Goal: Task Accomplishment & Management: Manage account settings

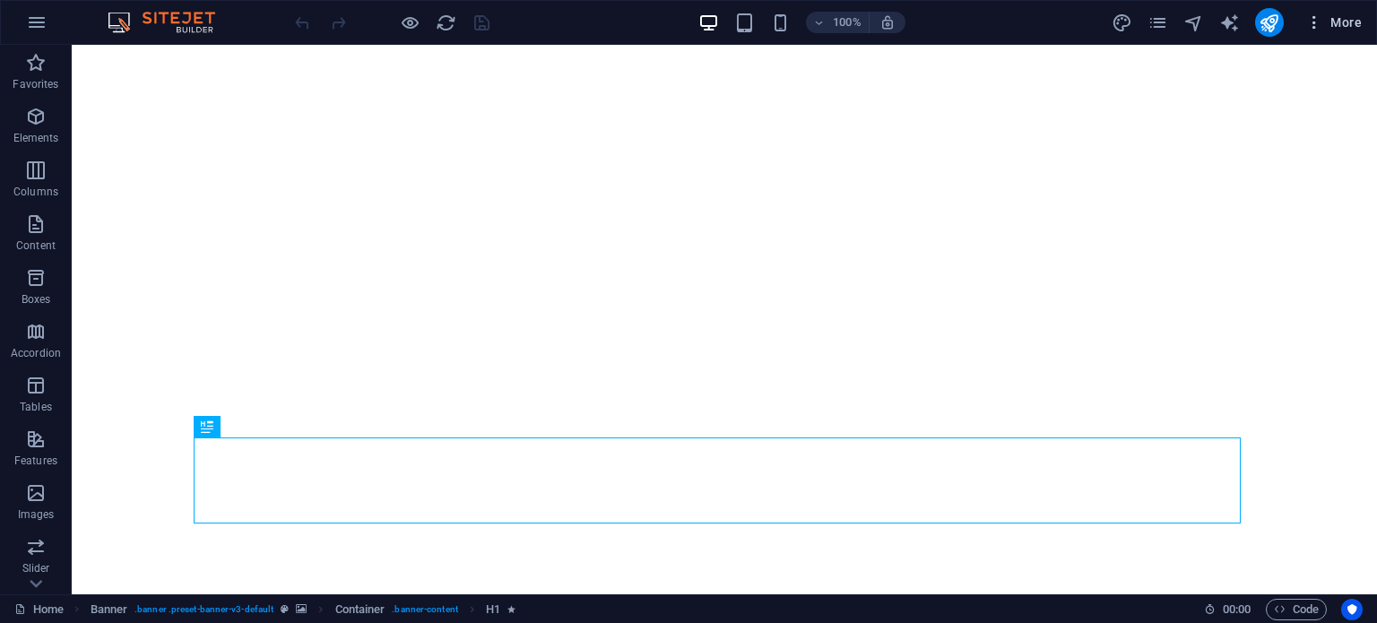
click at [1313, 15] on icon "button" at bounding box center [1314, 22] width 18 height 18
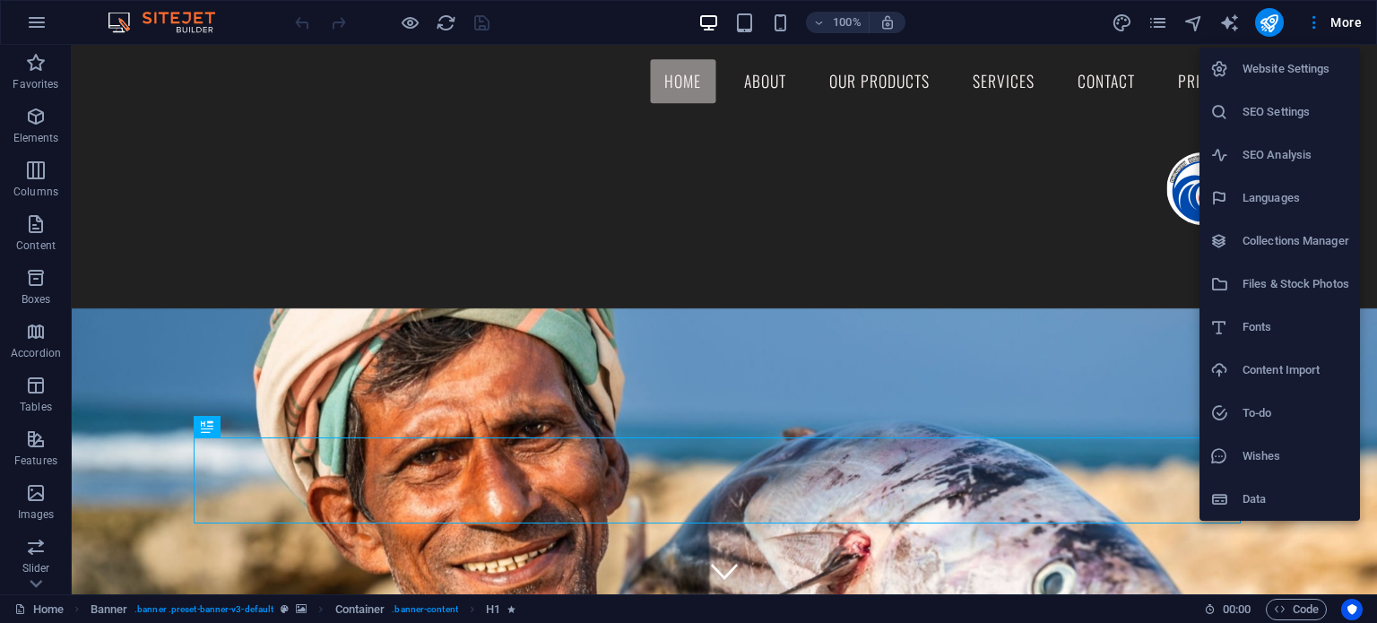
click at [1338, 17] on div at bounding box center [688, 311] width 1377 height 623
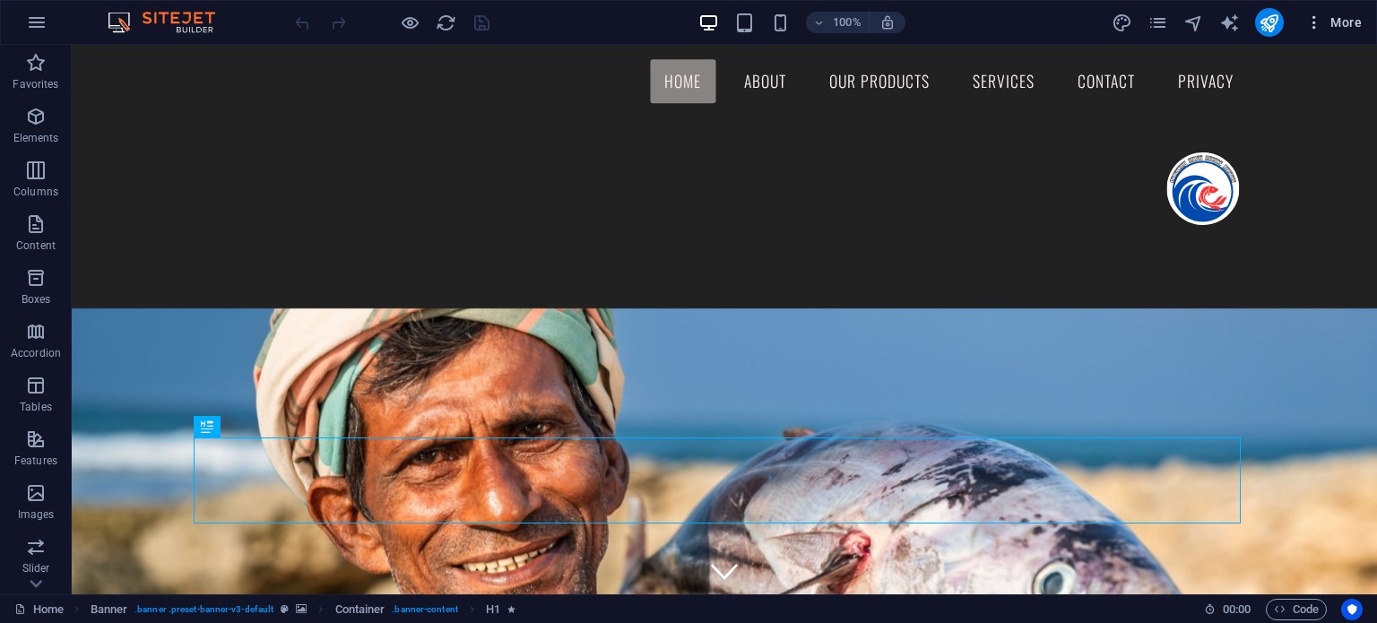
click at [1338, 21] on span "More" at bounding box center [1333, 22] width 56 height 18
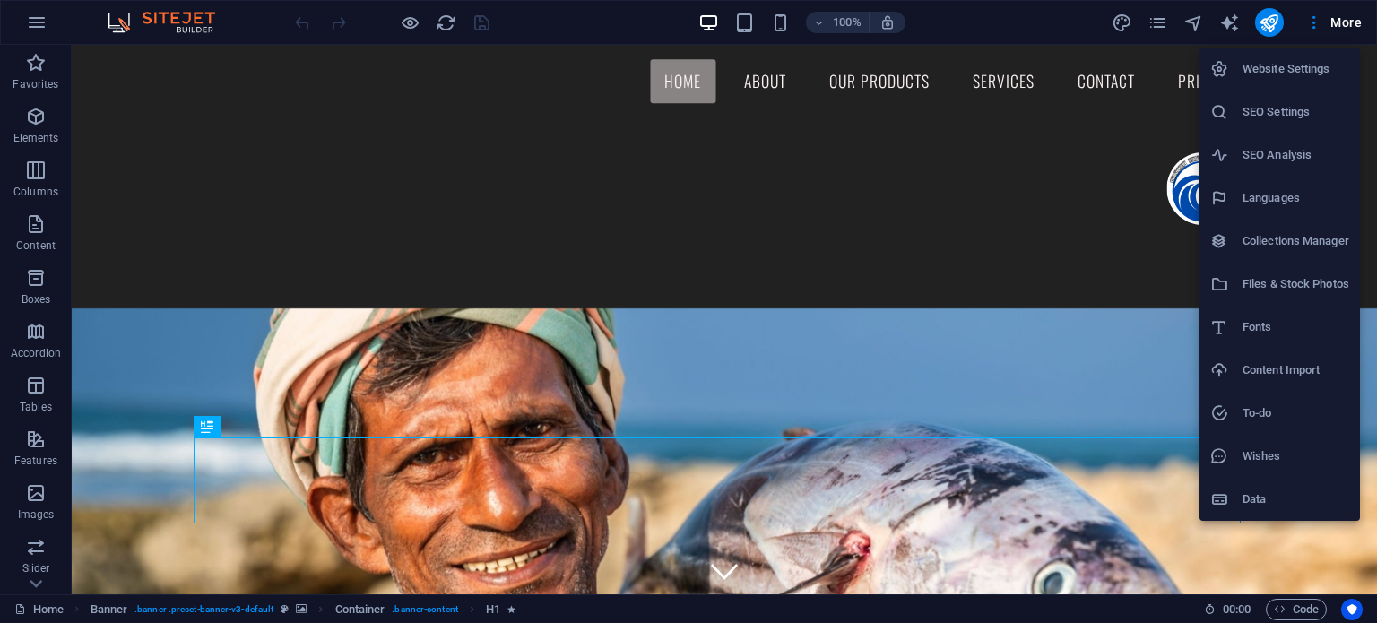
click at [1266, 66] on h6 "Website Settings" at bounding box center [1296, 69] width 107 height 22
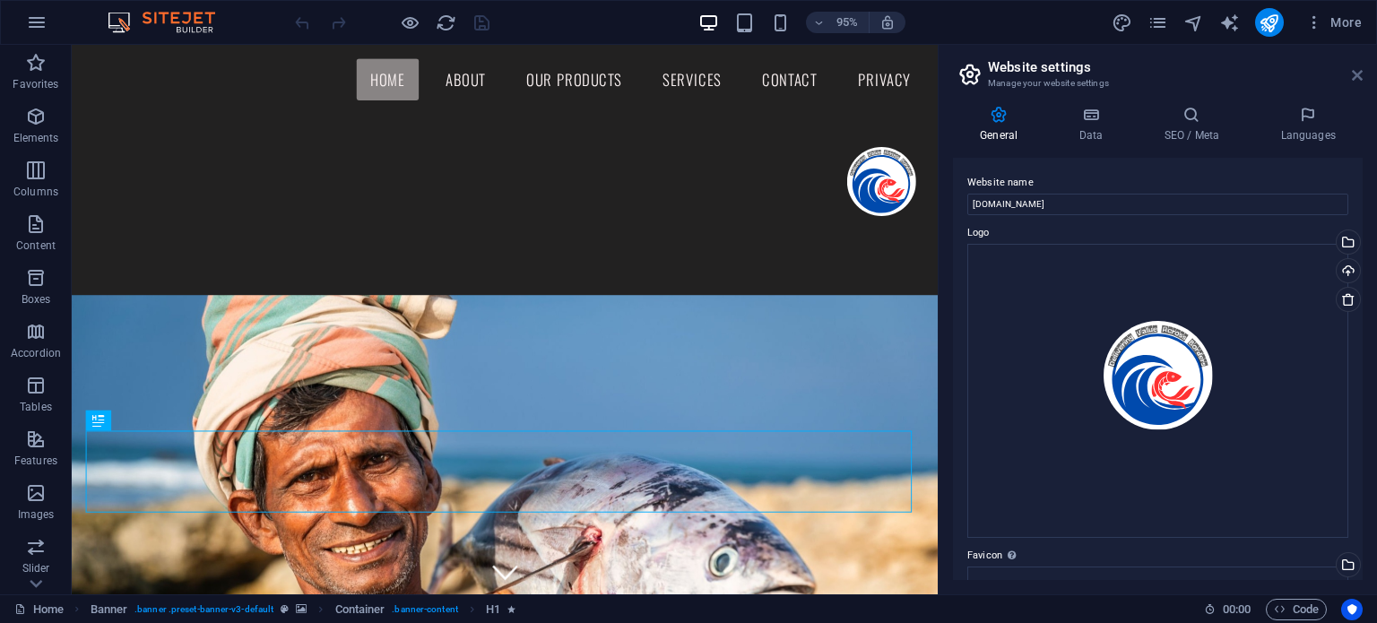
drag, startPoint x: 1279, startPoint y: 30, endPoint x: 1352, endPoint y: 74, distance: 85.3
click at [1352, 74] on icon at bounding box center [1357, 75] width 11 height 14
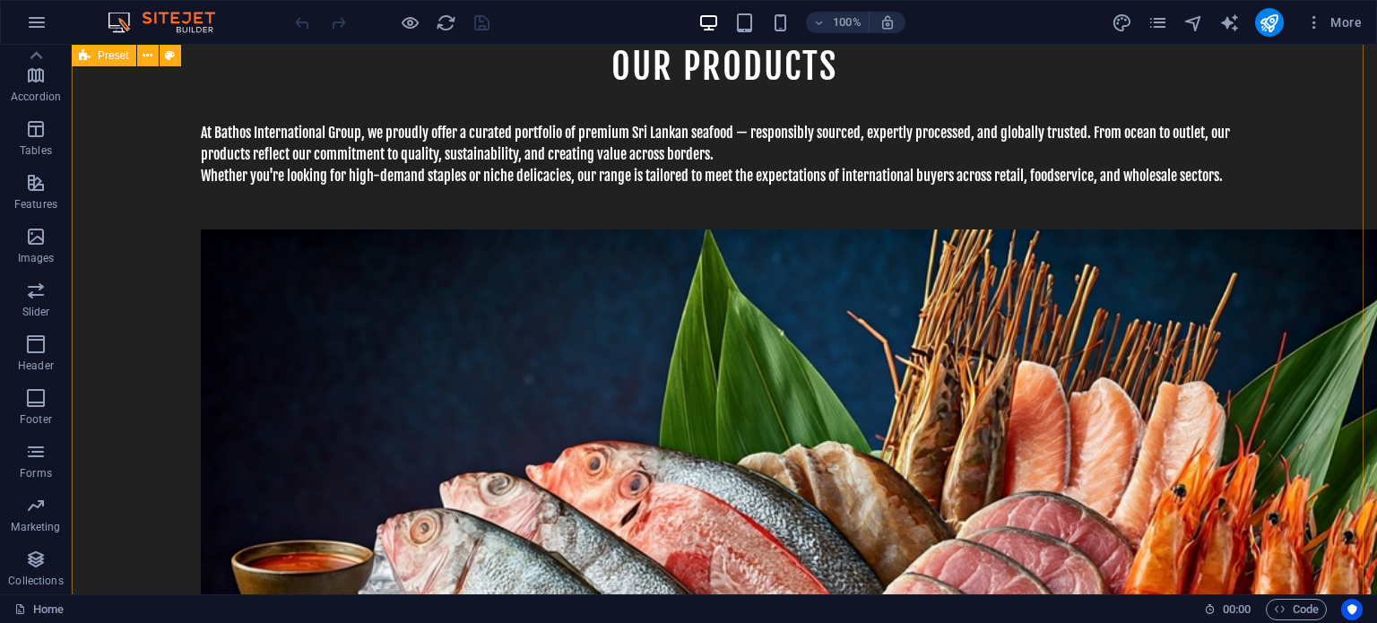
scroll to position [3641, 0]
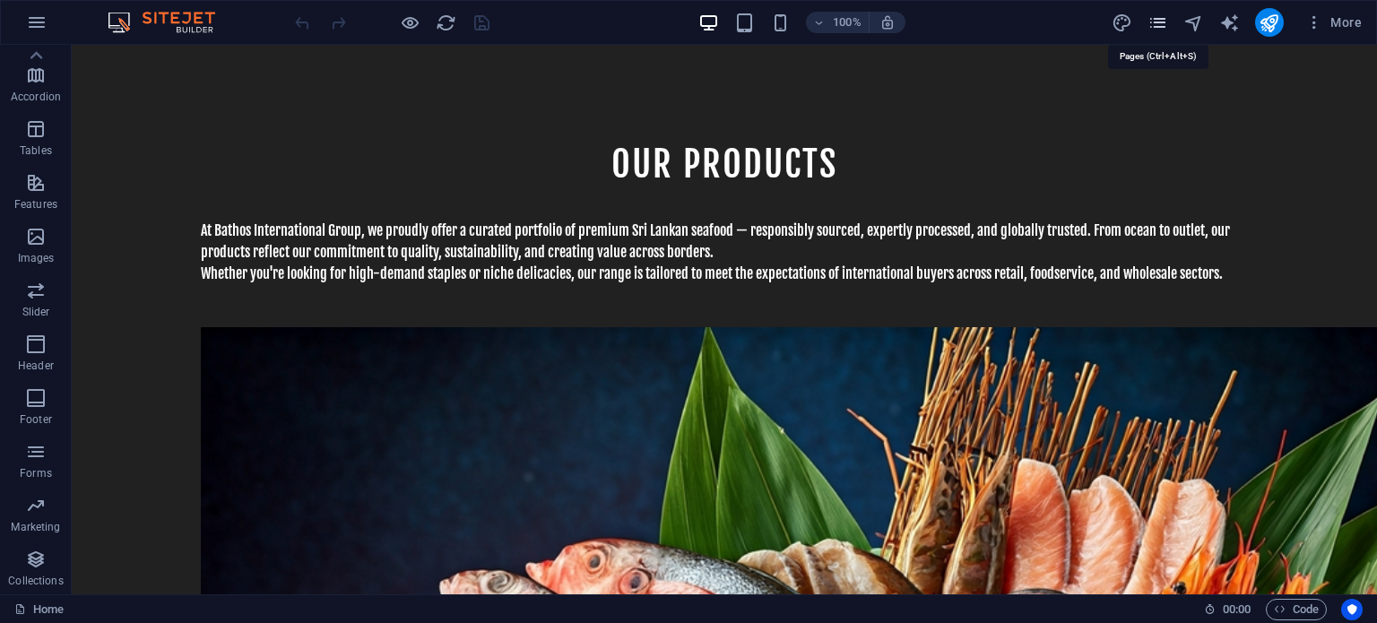
click at [1161, 30] on icon "pages" at bounding box center [1158, 23] width 21 height 21
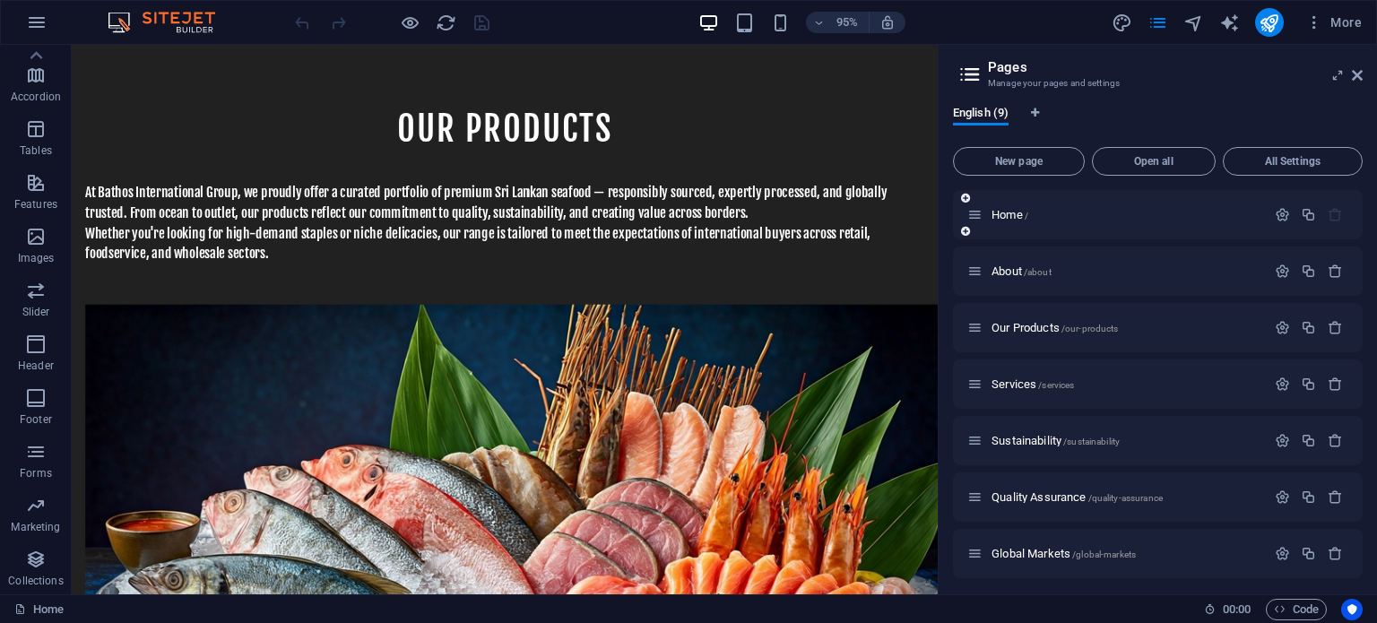
scroll to position [3710, 0]
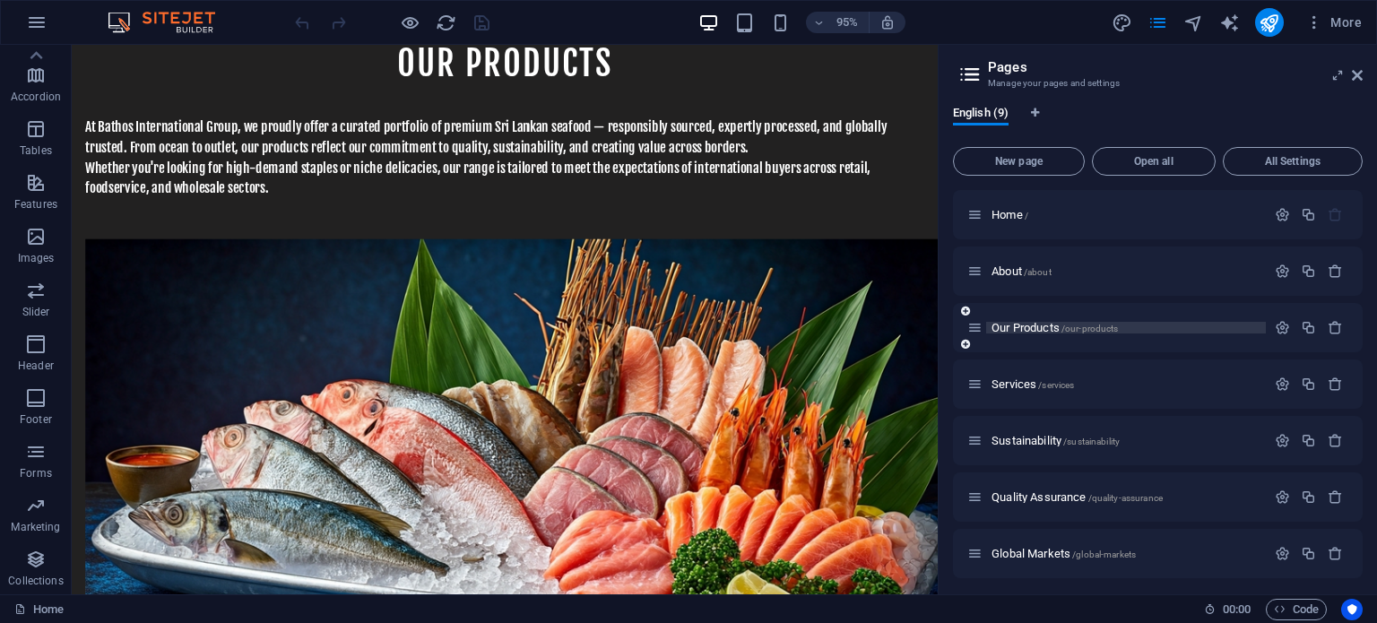
click at [1034, 333] on span "Our Products /our-products" at bounding box center [1055, 327] width 126 height 13
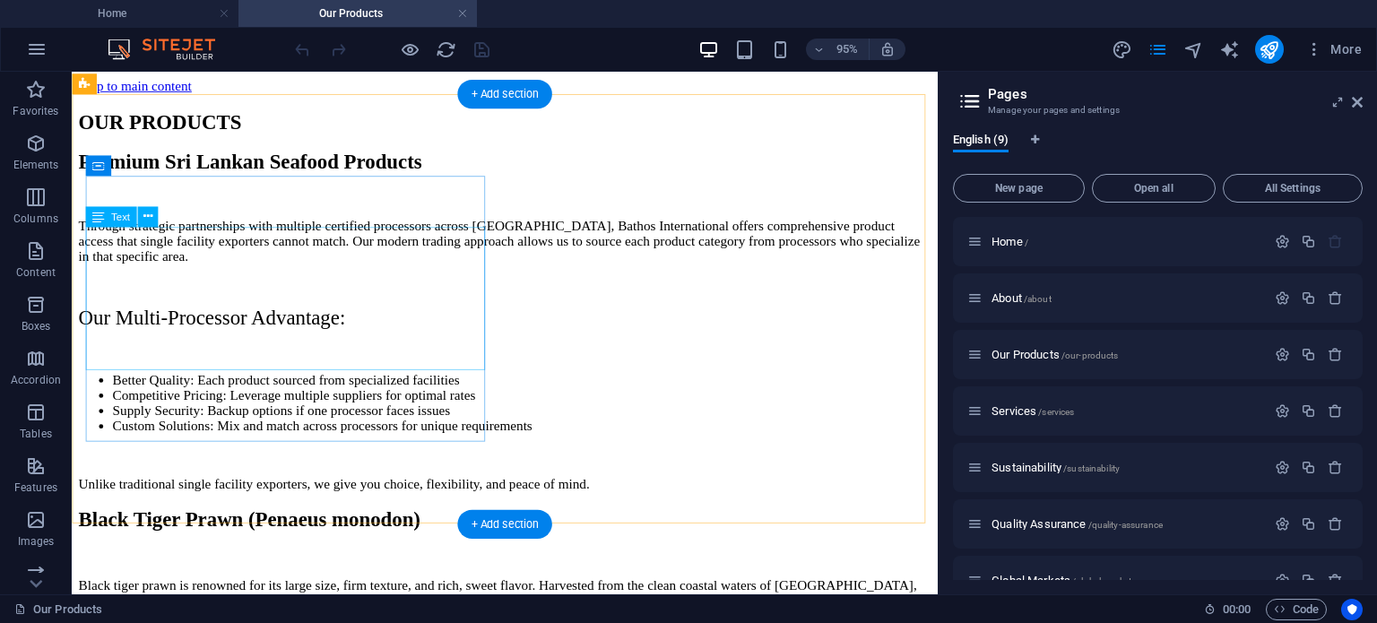
scroll to position [3342, 0]
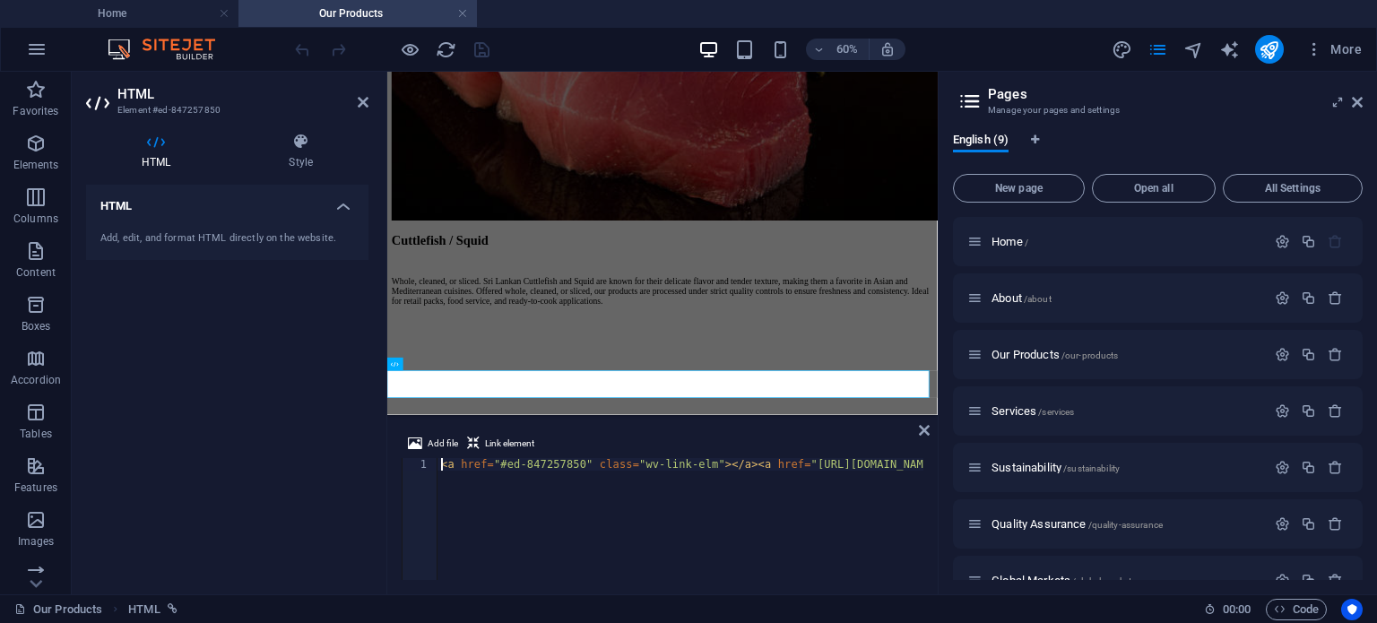
scroll to position [3313, 0]
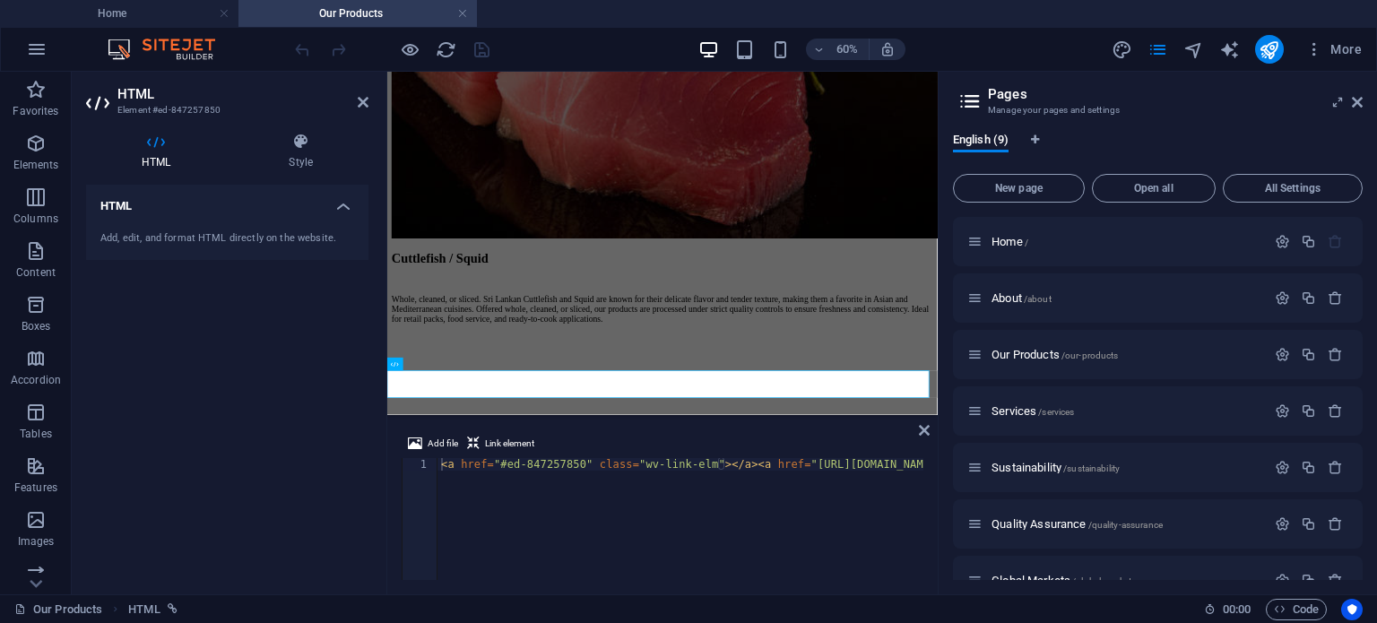
click at [152, 238] on div "Add, edit, and format HTML directly on the website." at bounding box center [227, 238] width 254 height 15
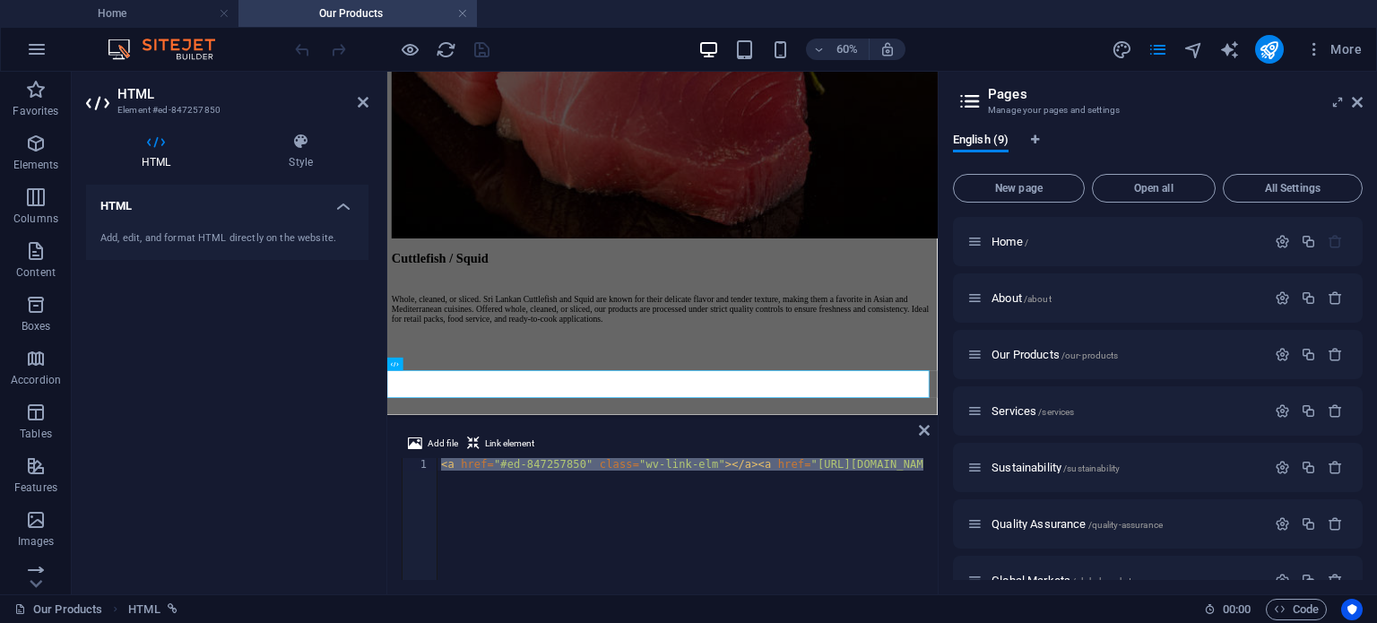
paste textarea "<div style="position:relative;padding-top:max(60%,324px);width:100%;height:0;">…"
type textarea "<div style="position:relative;padding-top:max(60%,324px);width:100%;height:0;">…"
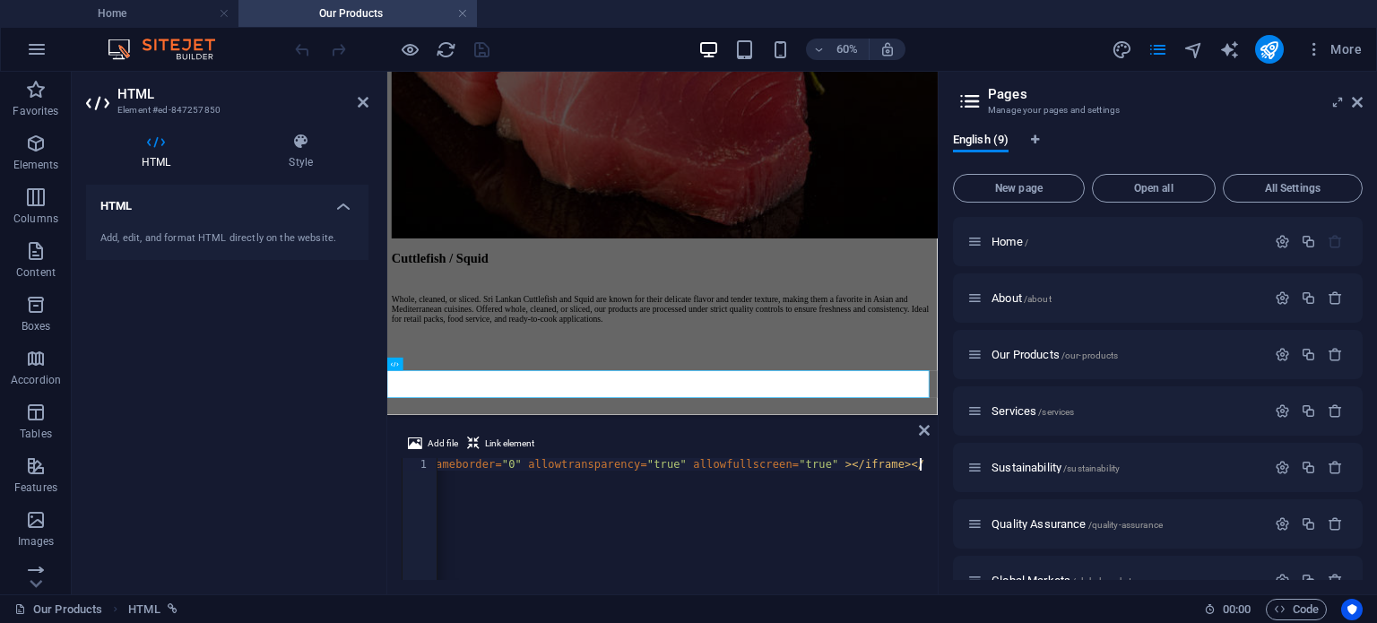
scroll to position [3332, 0]
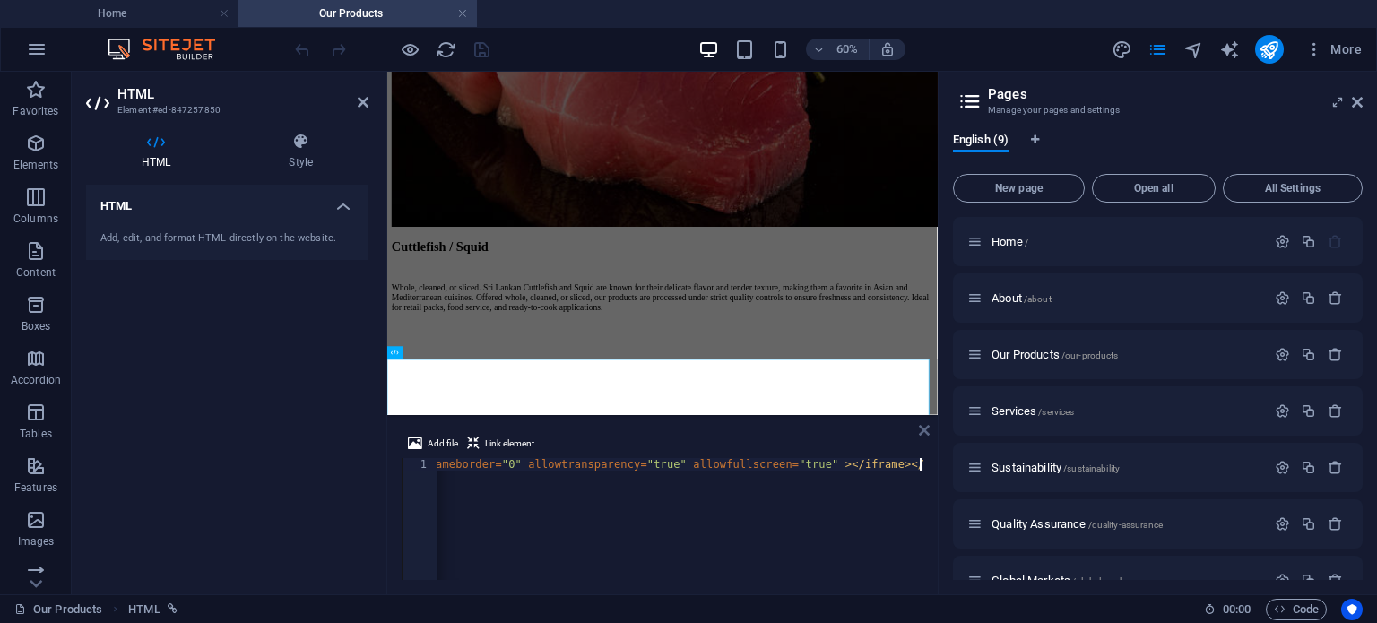
click at [923, 433] on icon at bounding box center [924, 430] width 11 height 14
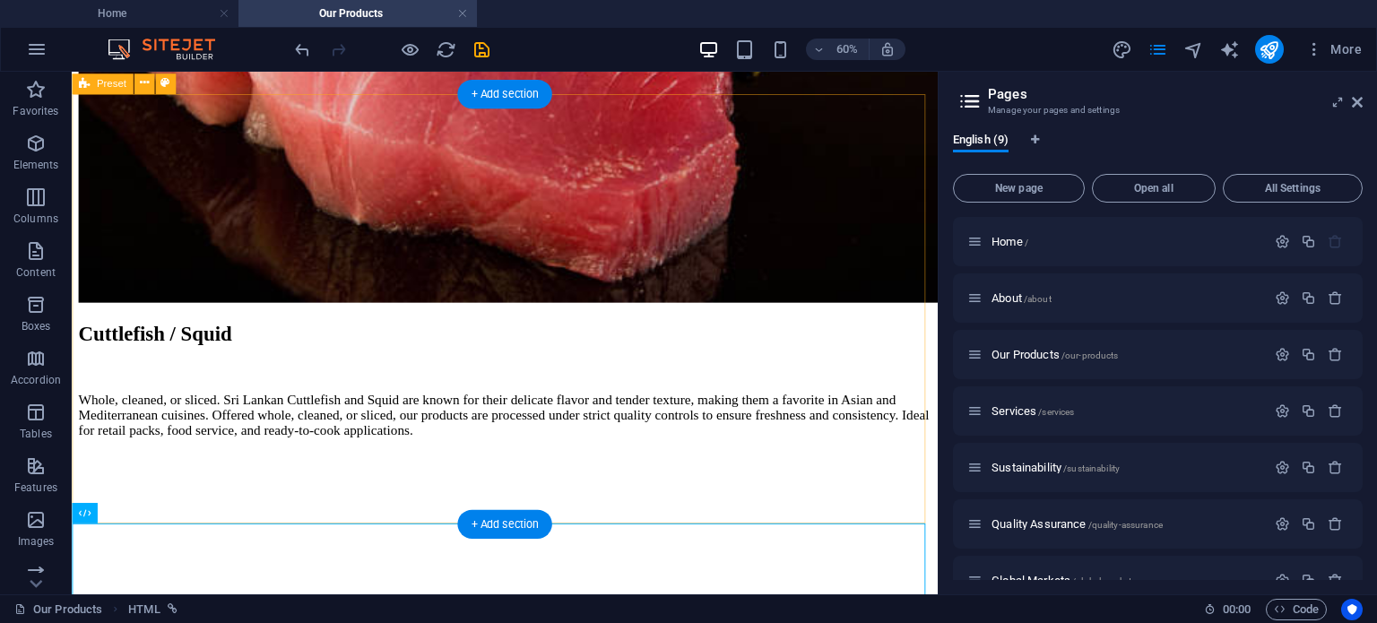
scroll to position [3342, 0]
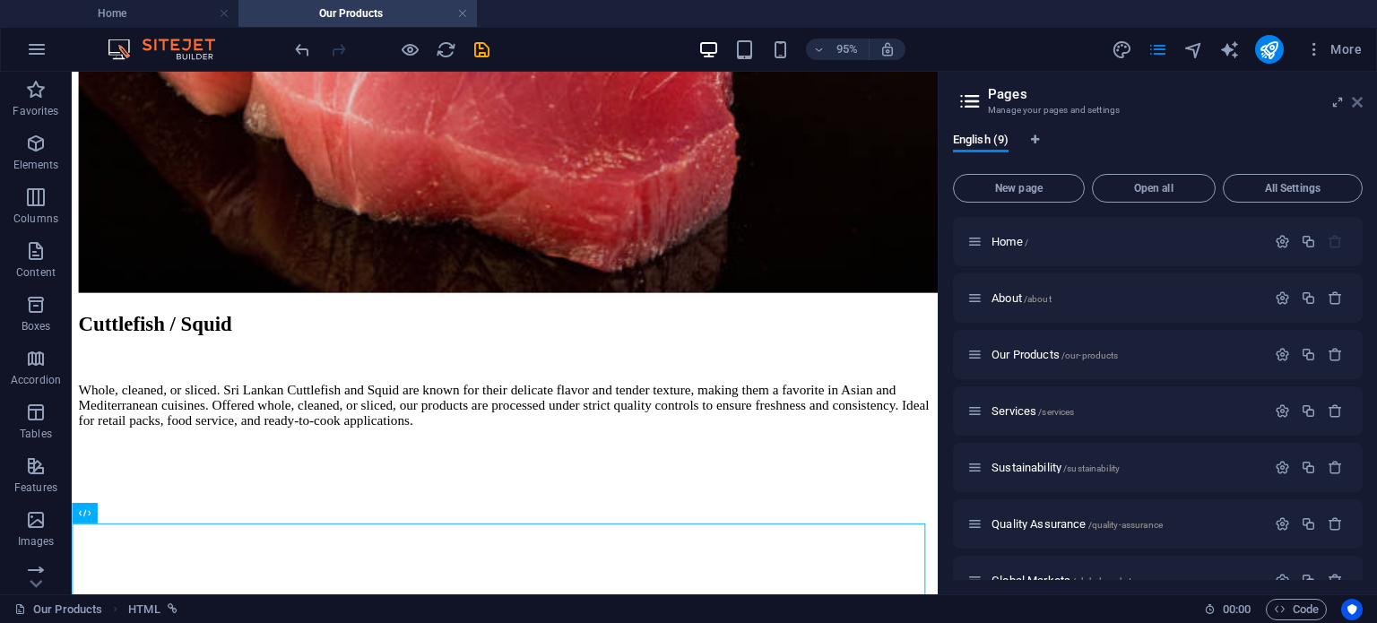
click at [1356, 102] on icon at bounding box center [1357, 102] width 11 height 14
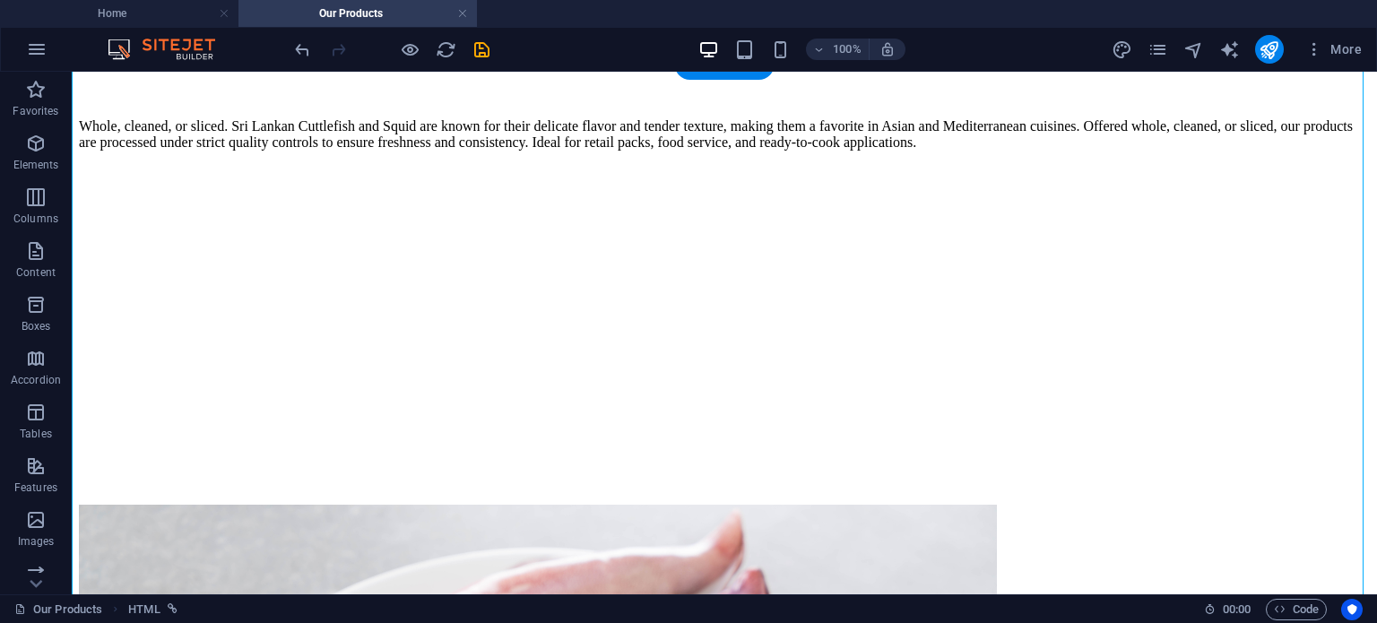
scroll to position [4267, 0]
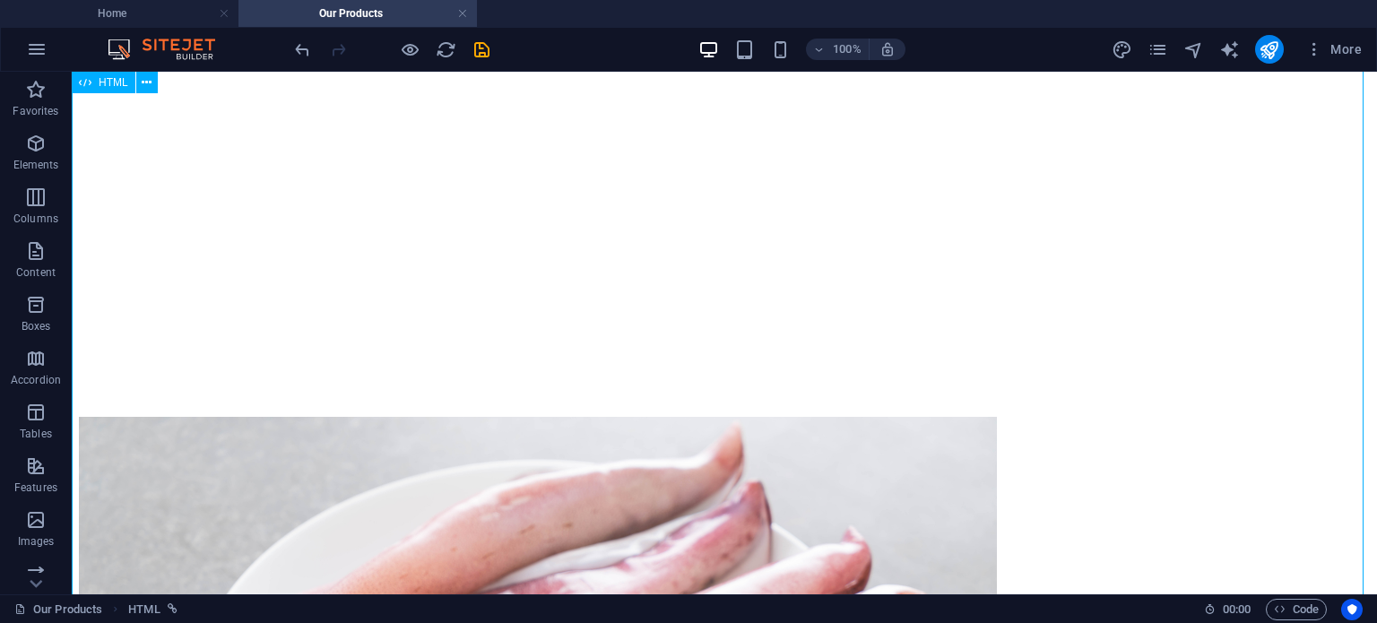
scroll to position [4357, 0]
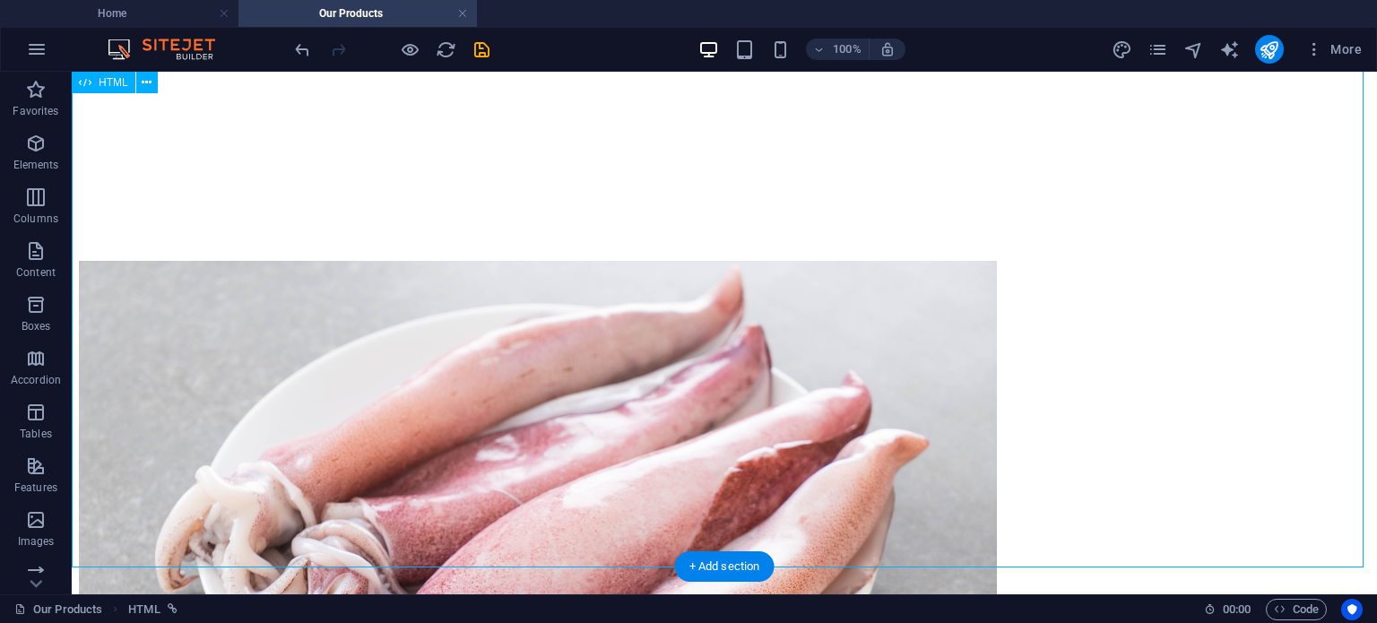
scroll to position [4511, 0]
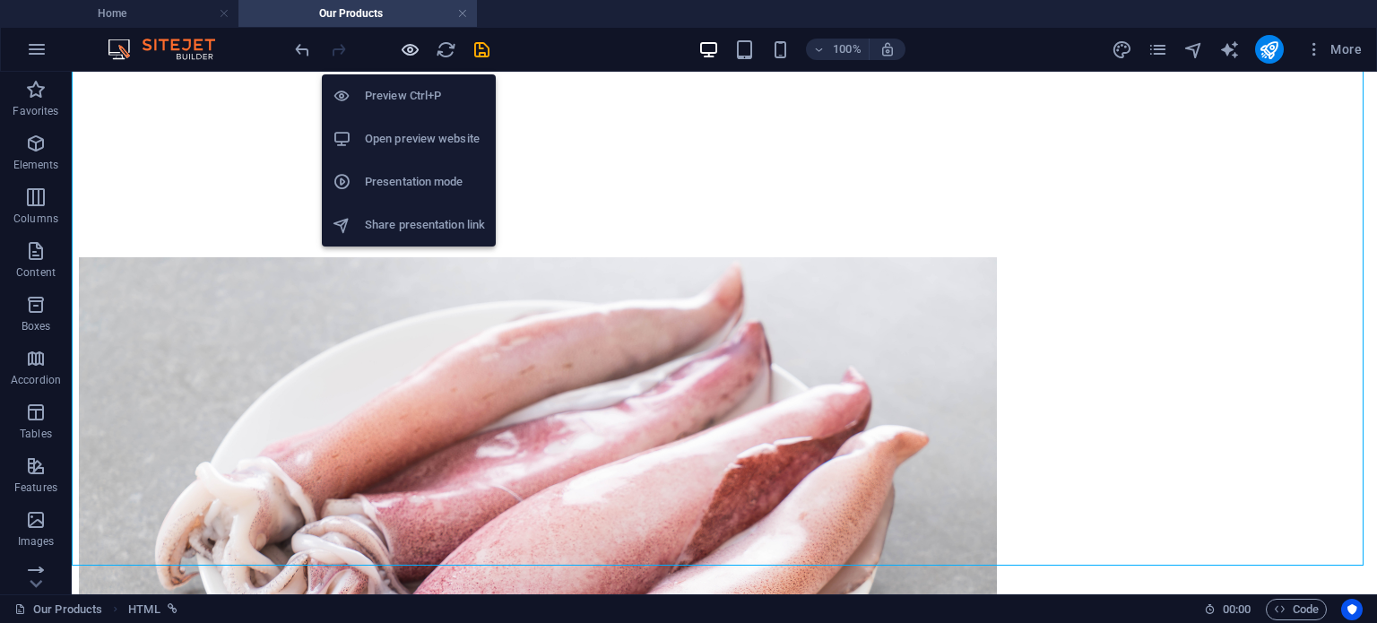
click at [415, 50] on icon "button" at bounding box center [410, 49] width 21 height 21
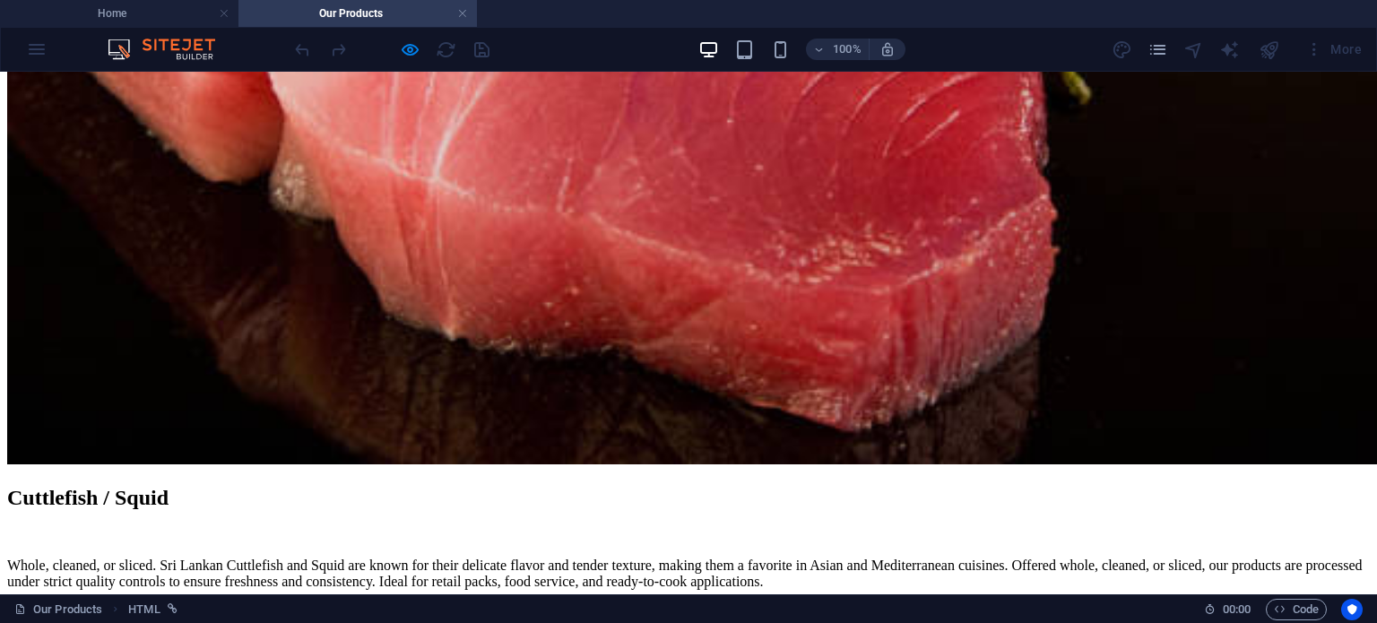
scroll to position [3462, 0]
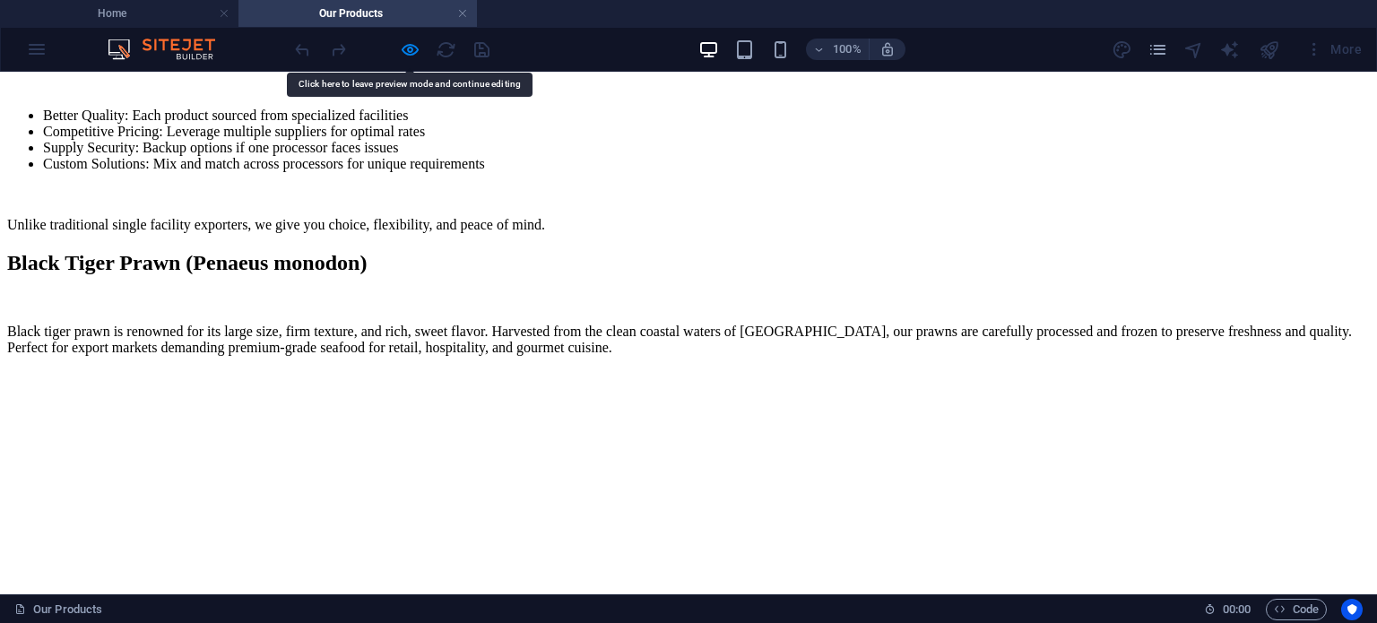
scroll to position [0, 0]
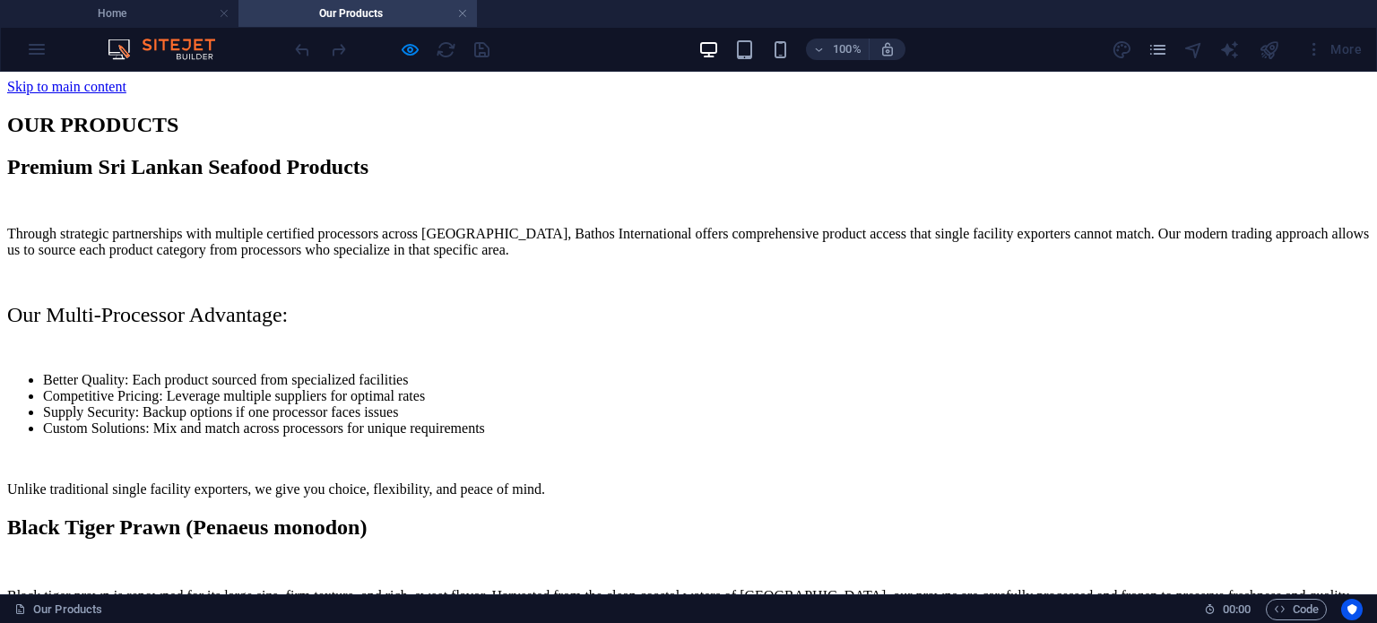
click at [857, 388] on li "Better Quality: Each product sourced from specialized facilities" at bounding box center [706, 380] width 1327 height 16
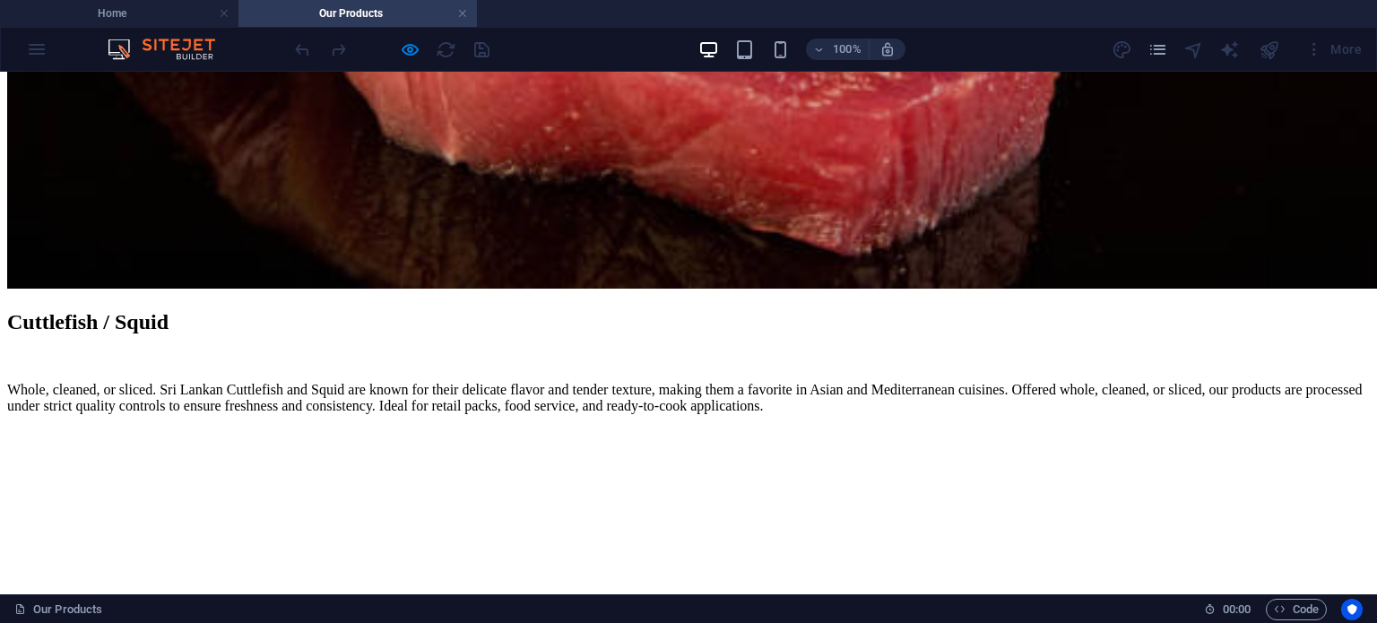
scroll to position [4214, 0]
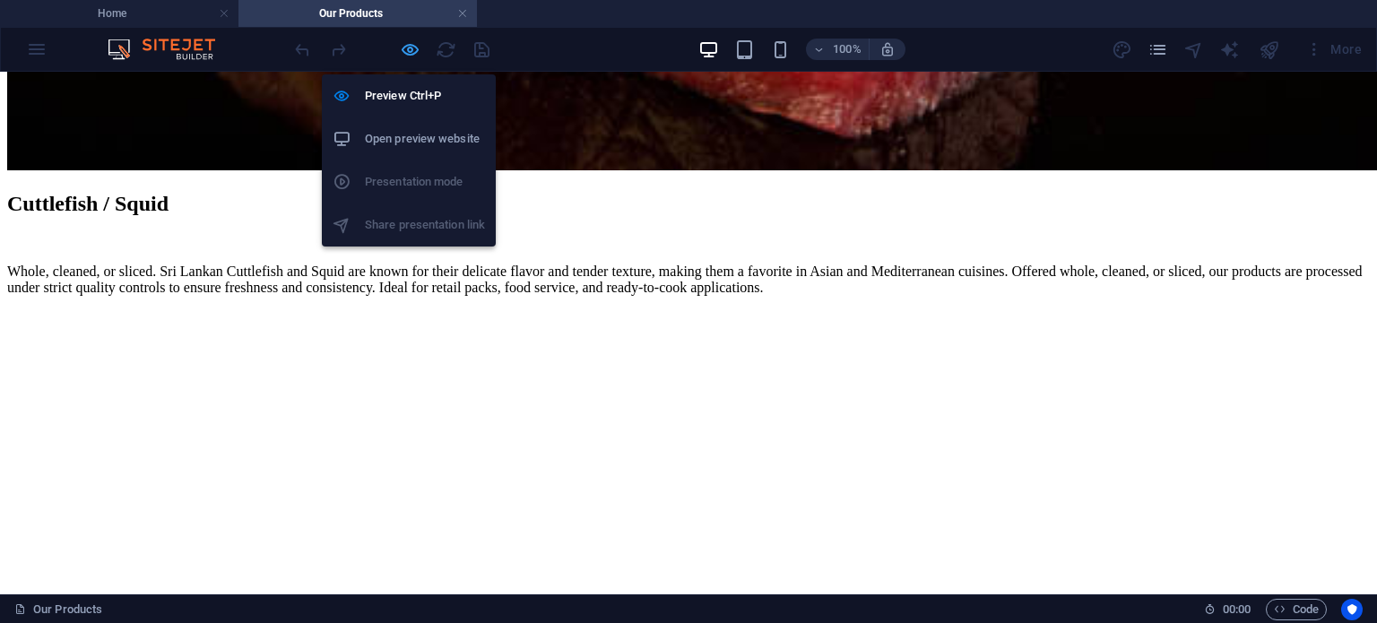
click at [412, 45] on icon "button" at bounding box center [410, 49] width 21 height 21
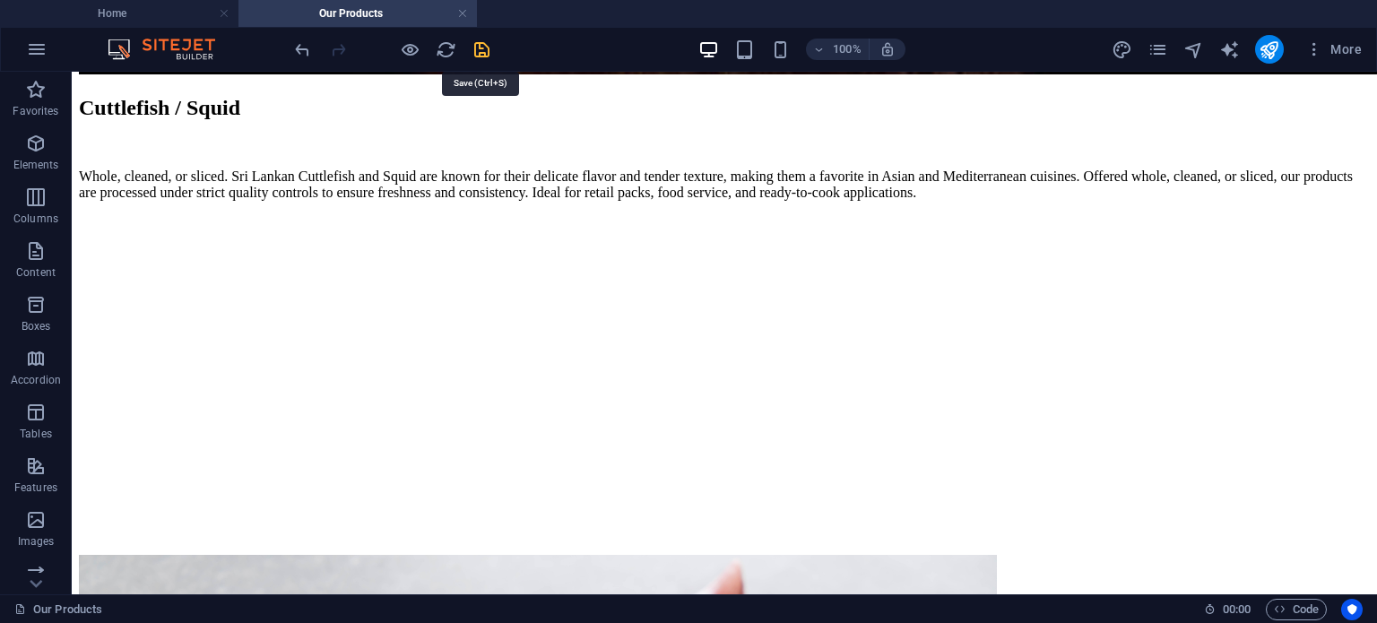
drag, startPoint x: 473, startPoint y: 48, endPoint x: 423, endPoint y: 11, distance: 62.8
click at [473, 48] on icon "save" at bounding box center [482, 49] width 21 height 21
click at [144, 18] on h4 "Home" at bounding box center [119, 14] width 238 height 20
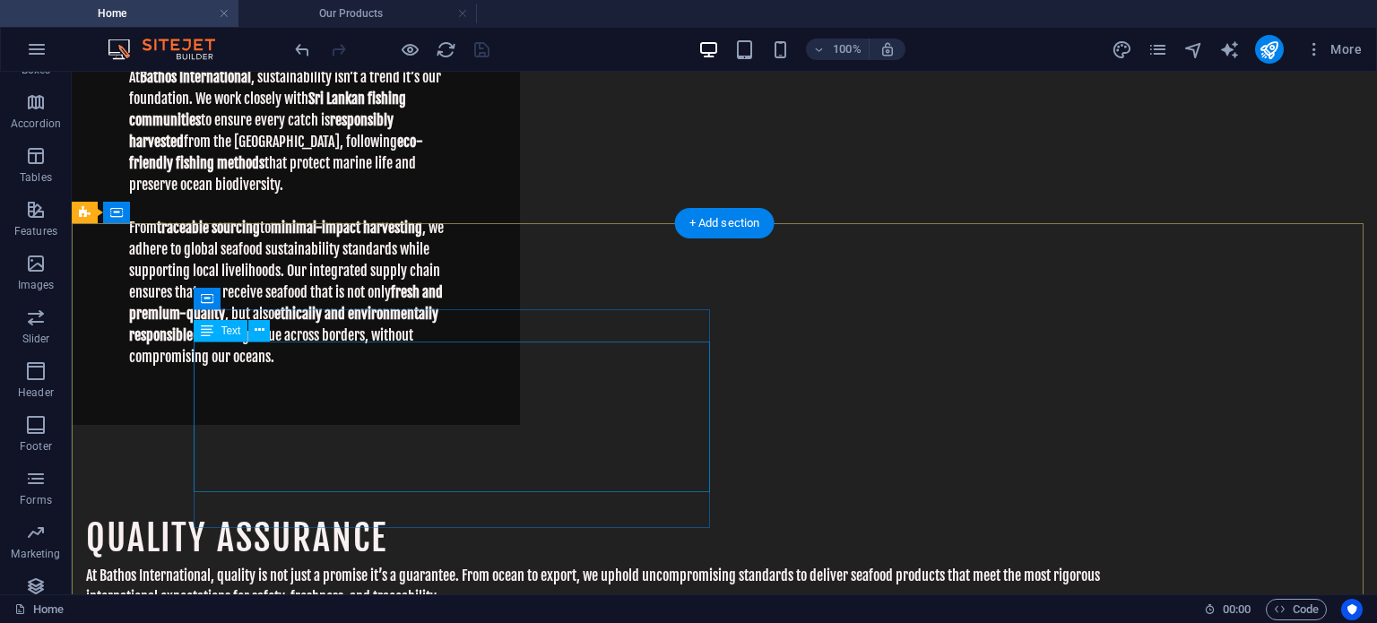
scroll to position [5437, 0]
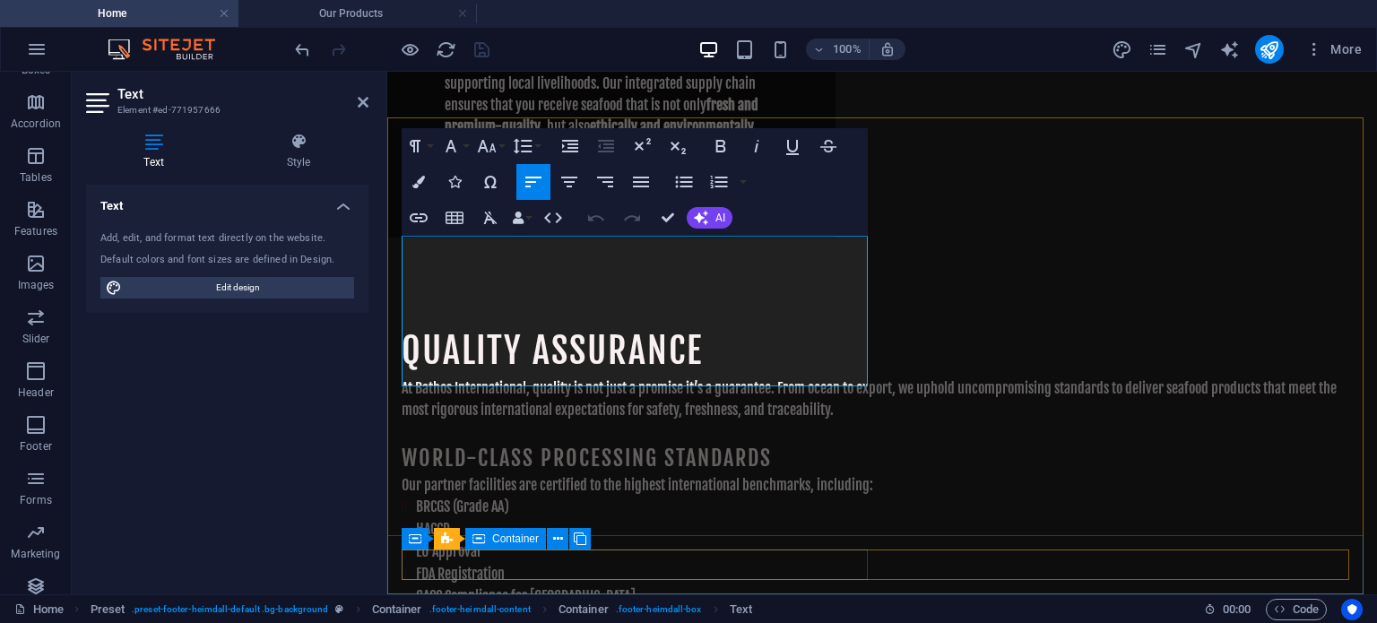
scroll to position [5711, 0]
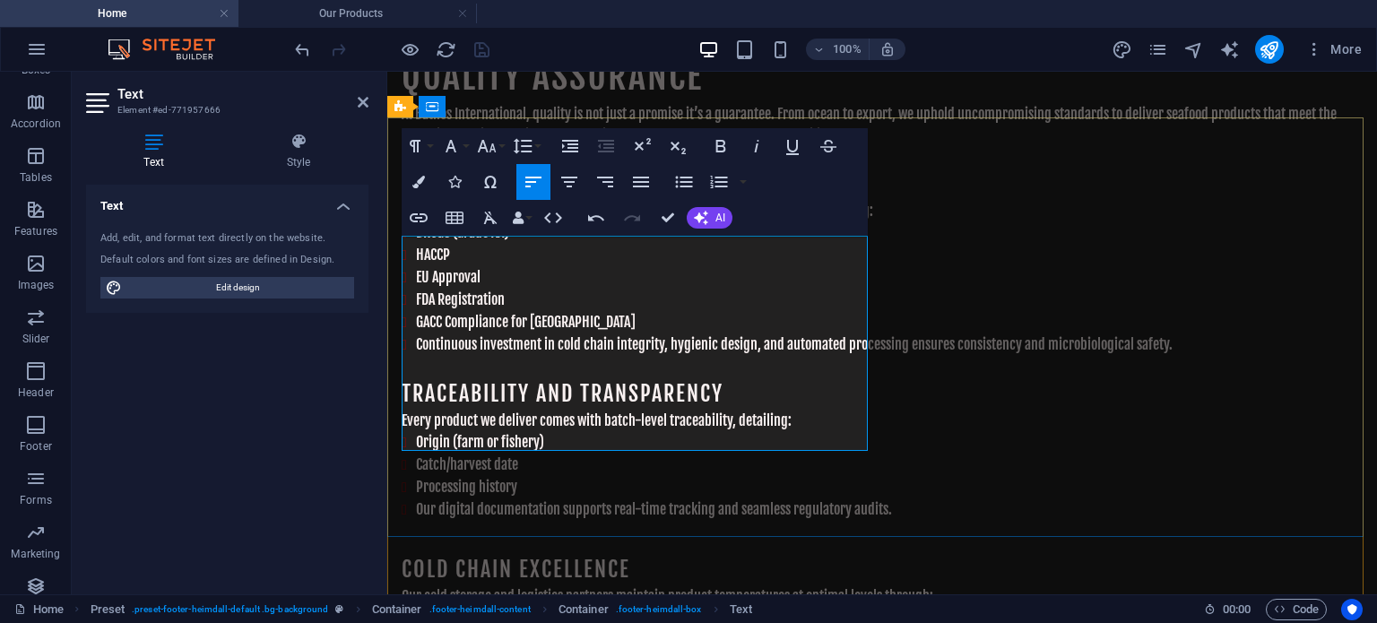
scroll to position [781, 6]
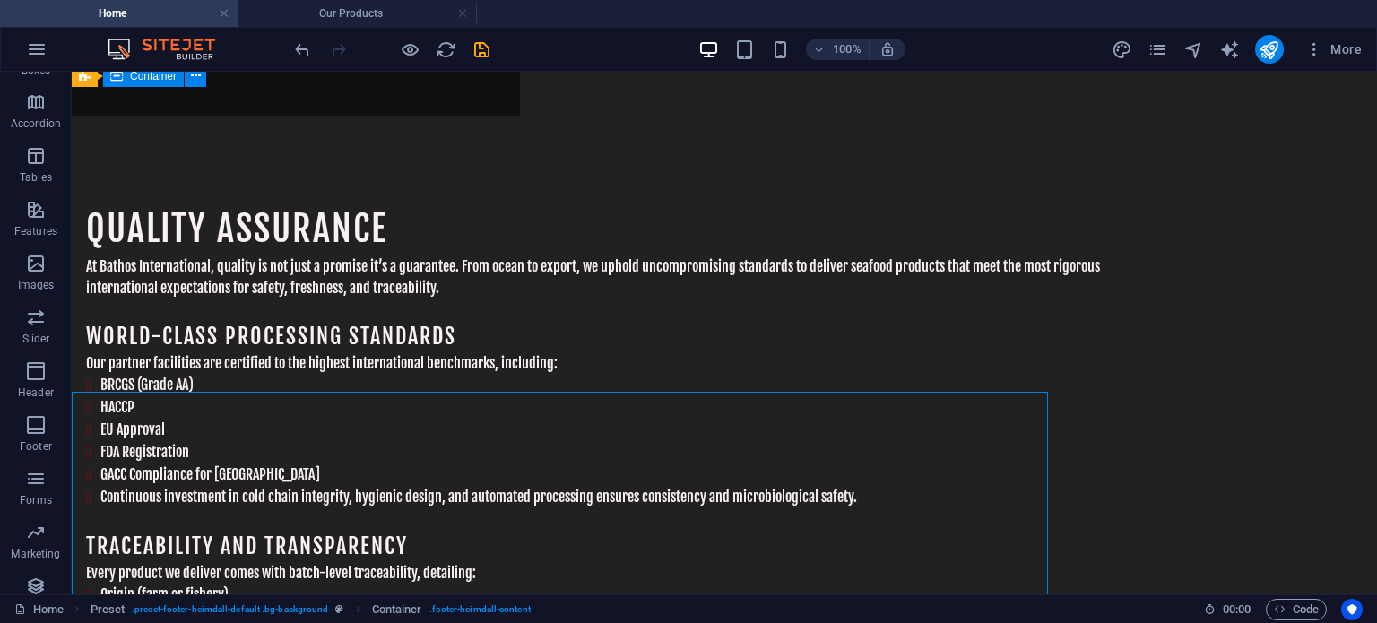
scroll to position [5437, 0]
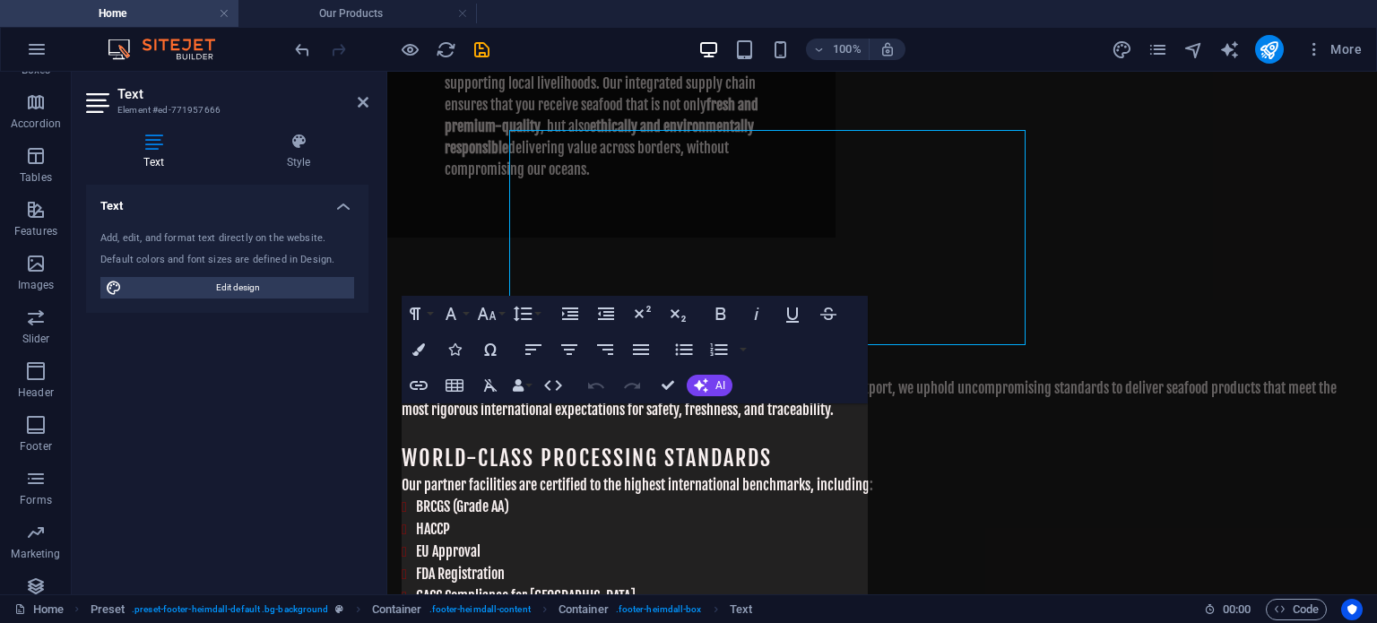
scroll to position [5544, 0]
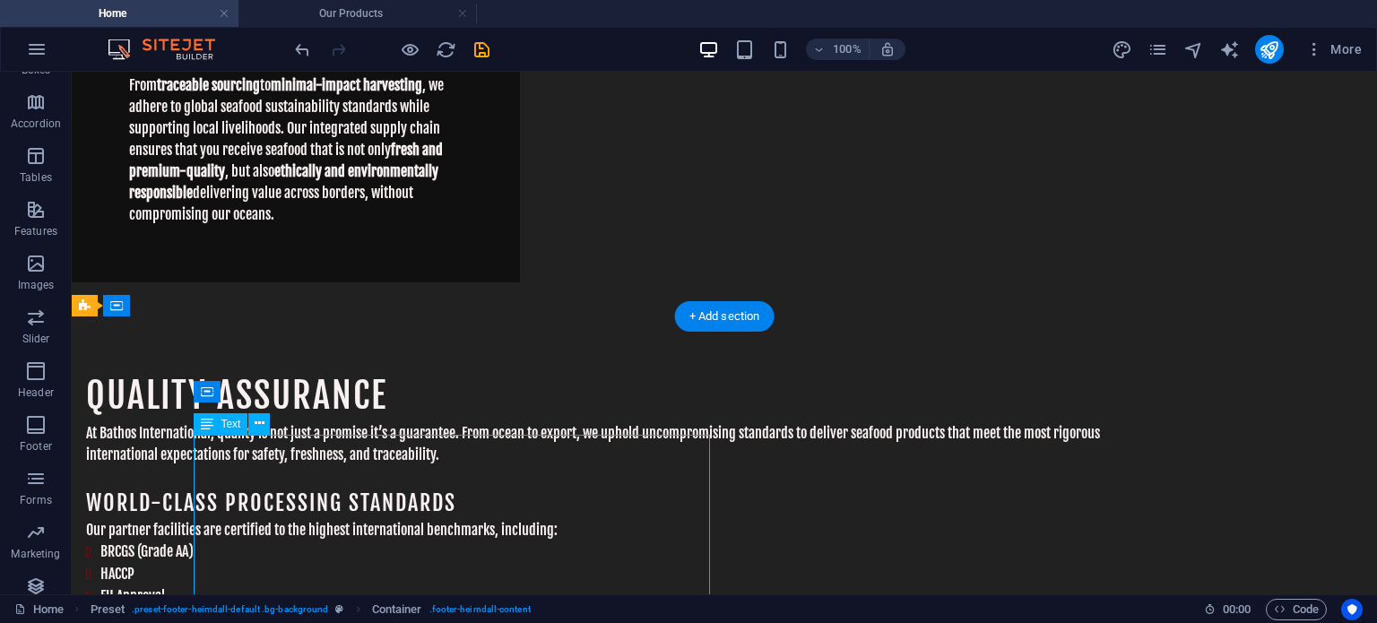
scroll to position [5239, 0]
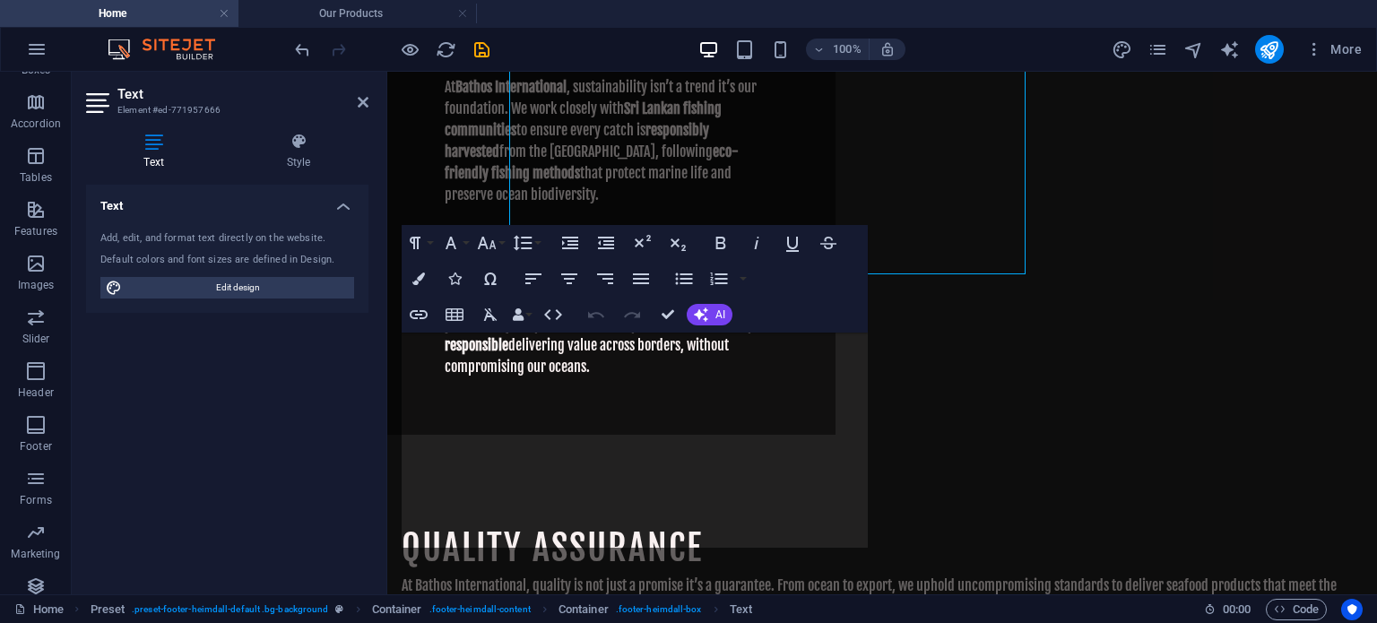
scroll to position [5614, 0]
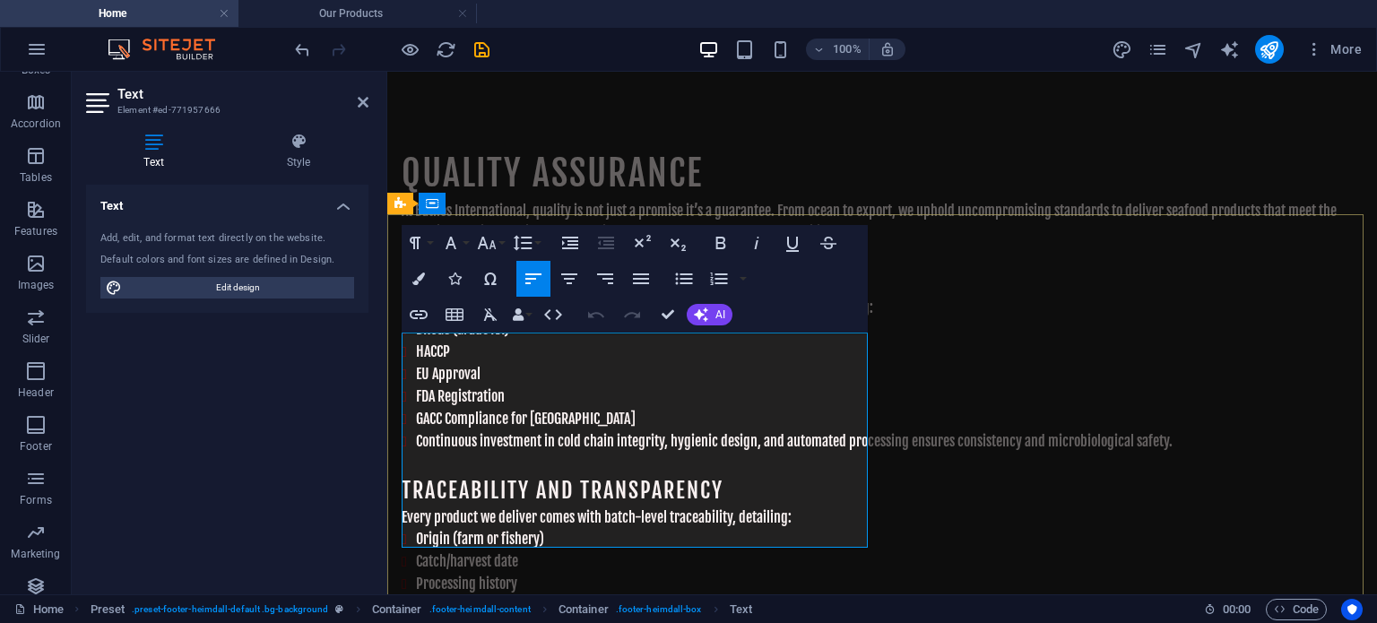
drag, startPoint x: 403, startPoint y: 445, endPoint x: 474, endPoint y: 750, distance: 314.0
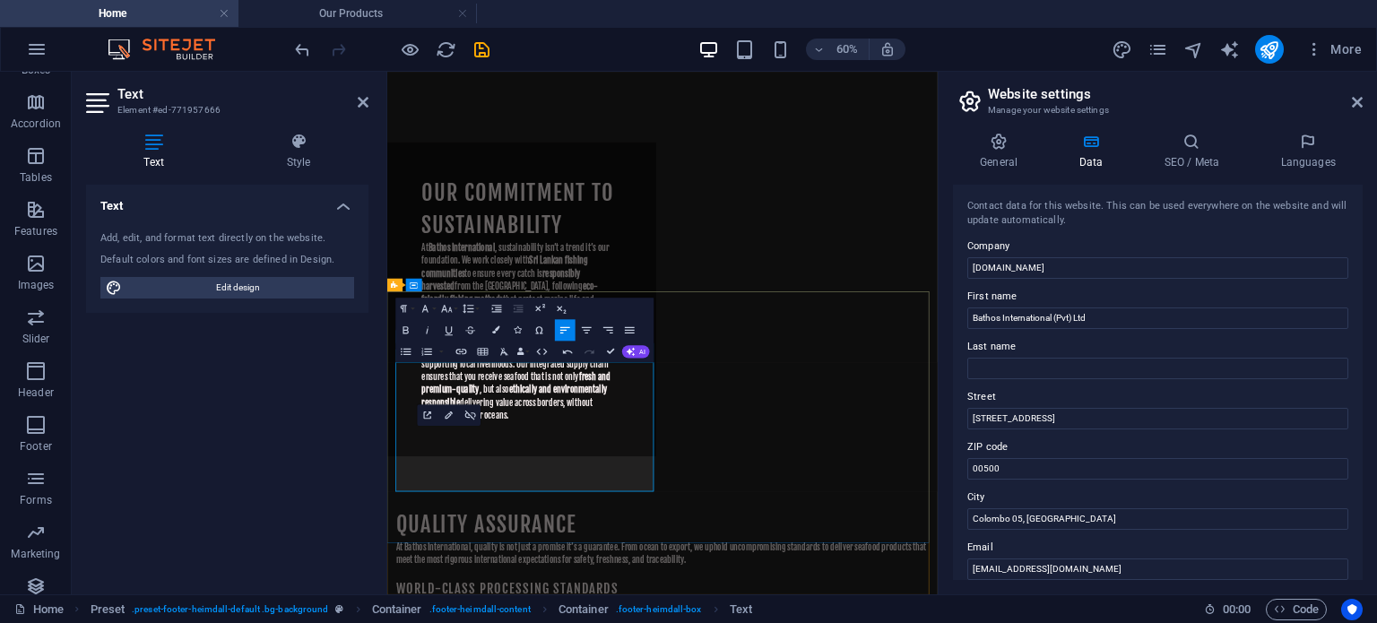
scroll to position [5816, 0]
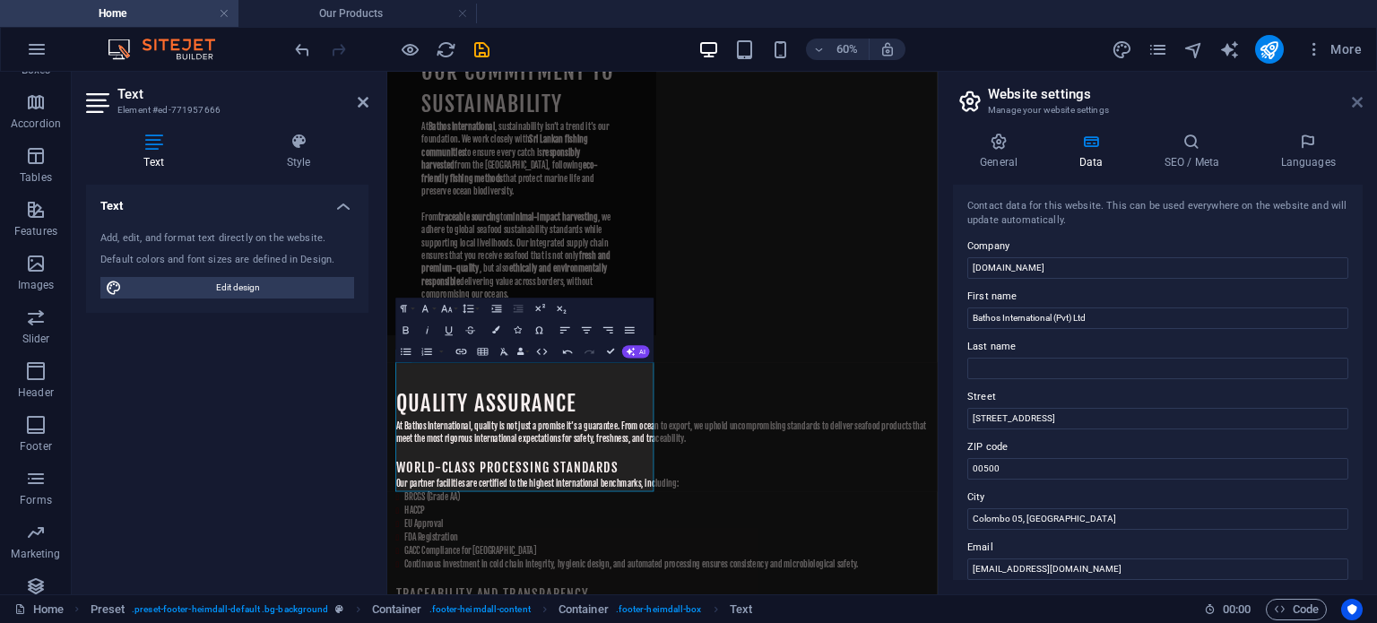
drag, startPoint x: 1355, startPoint y: 104, endPoint x: 925, endPoint y: 85, distance: 429.9
click at [1355, 104] on icon at bounding box center [1357, 102] width 11 height 14
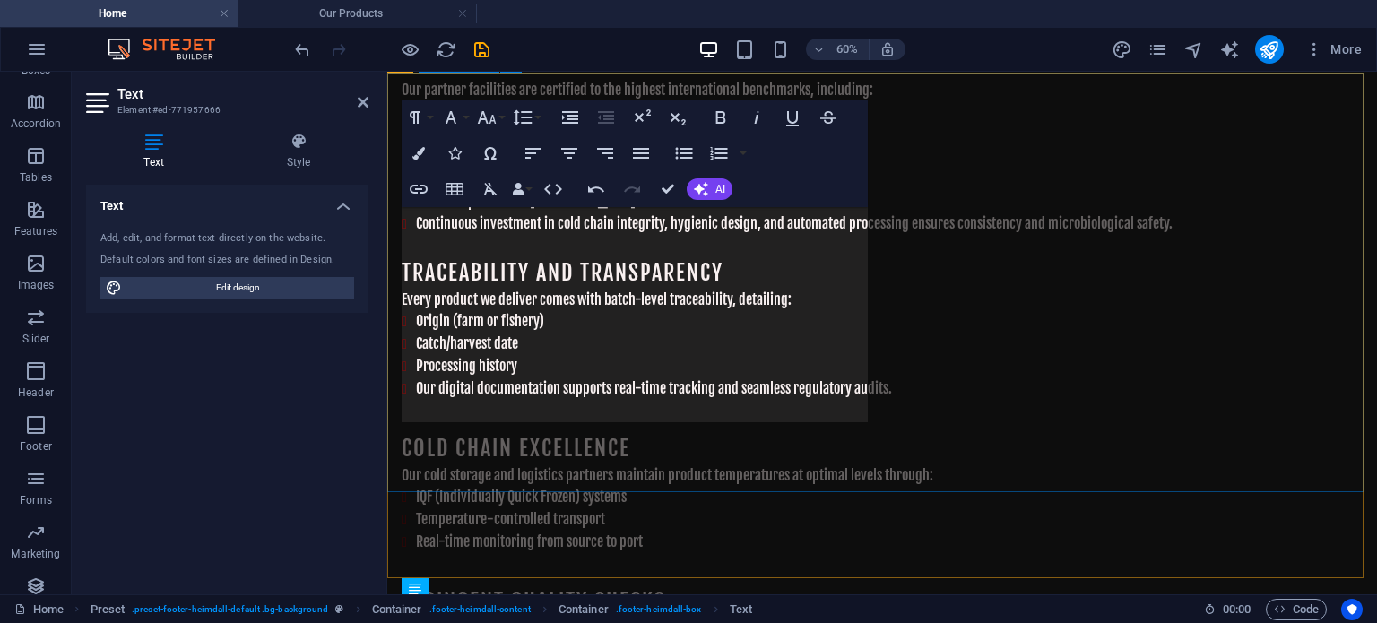
scroll to position [5740, 0]
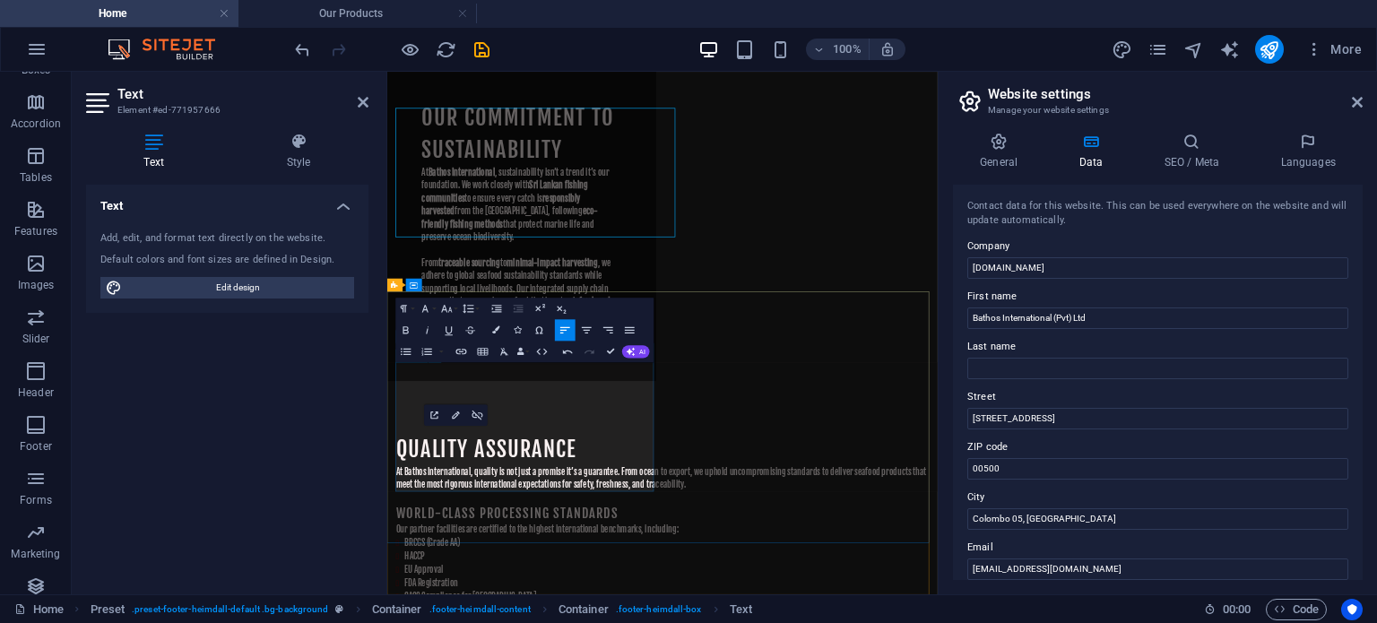
scroll to position [5816, 0]
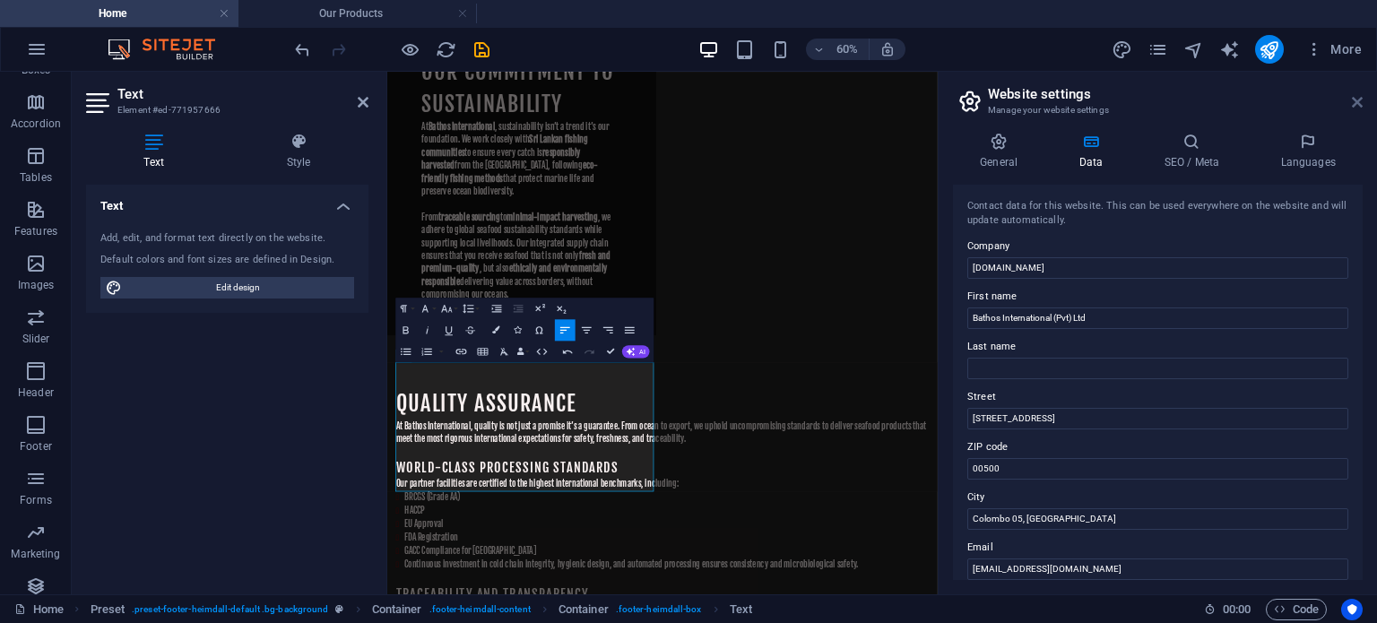
click at [1356, 104] on icon at bounding box center [1357, 102] width 11 height 14
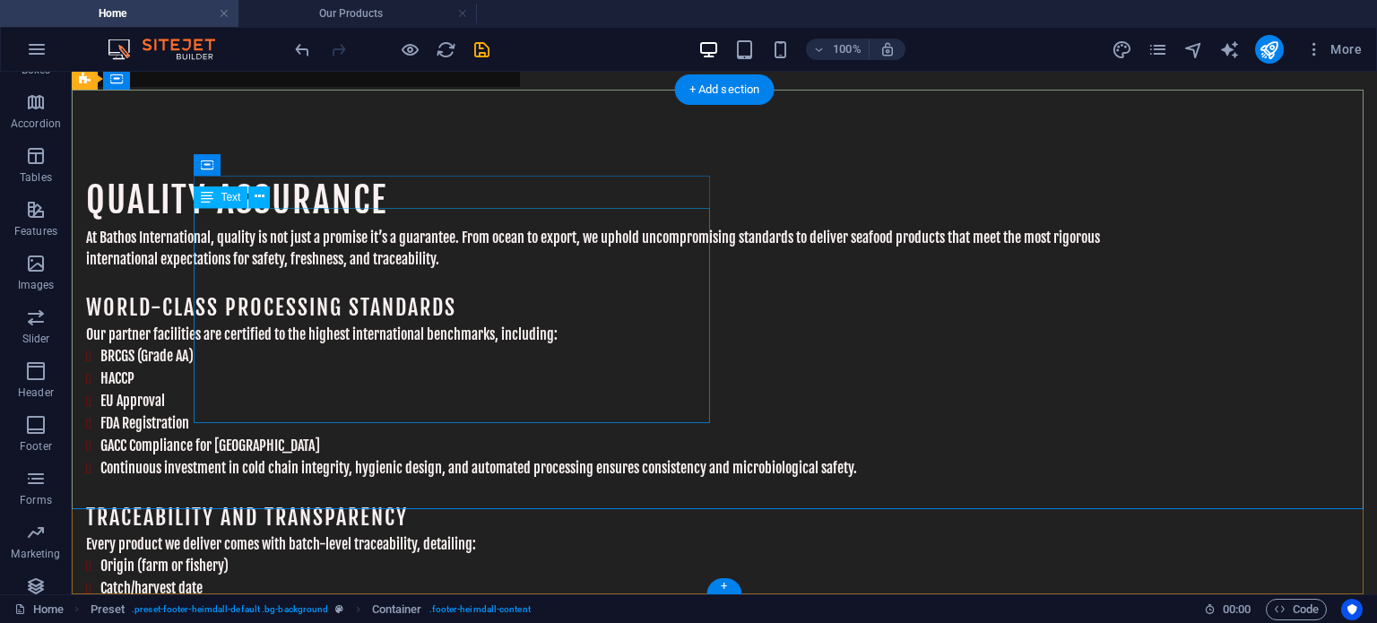
scroll to position [5465, 0]
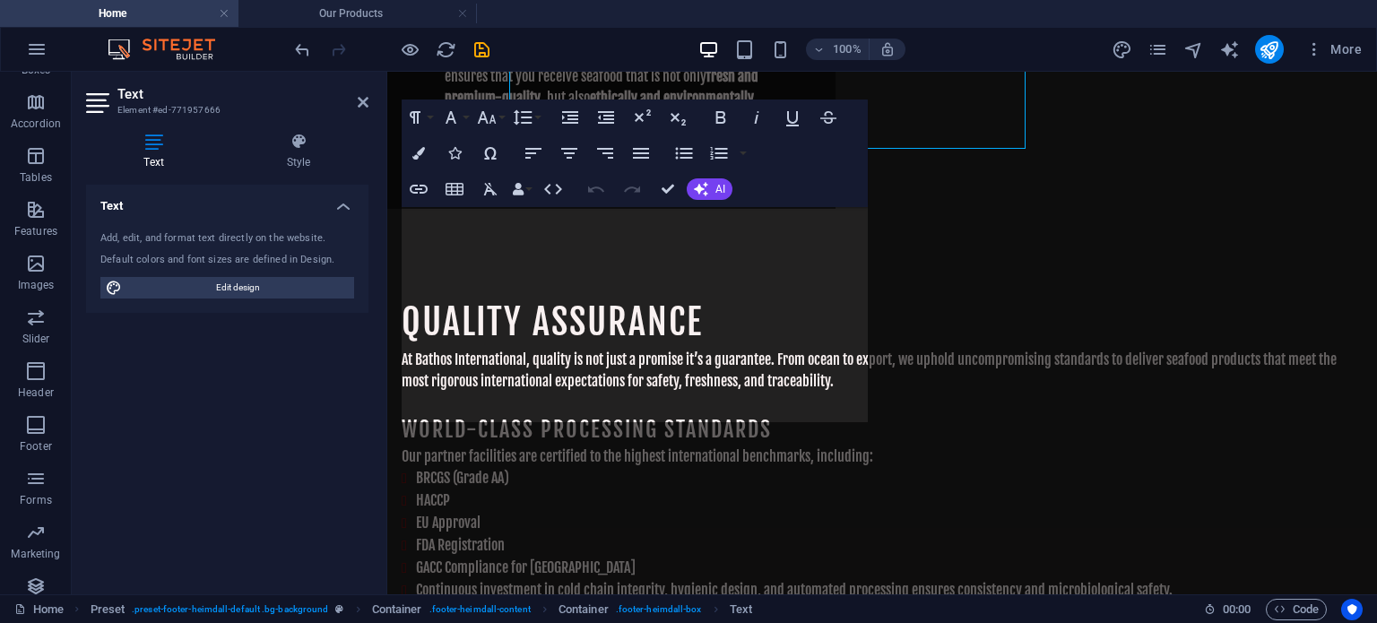
scroll to position [5740, 0]
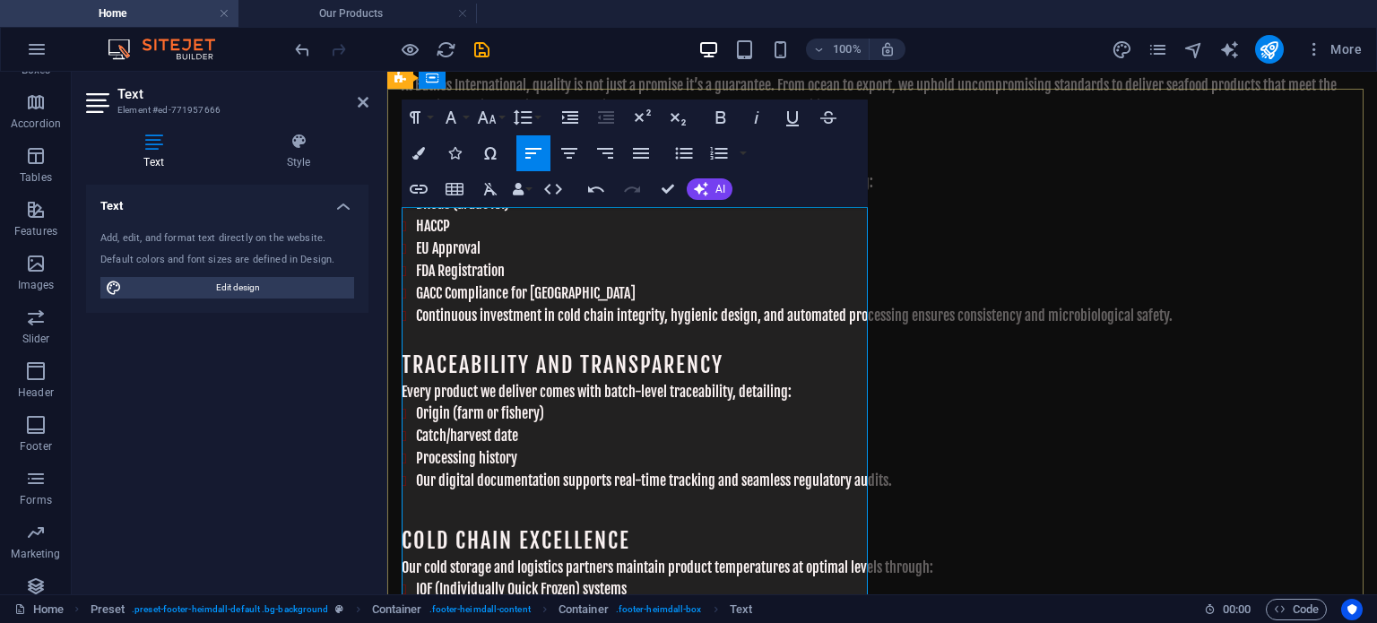
click img
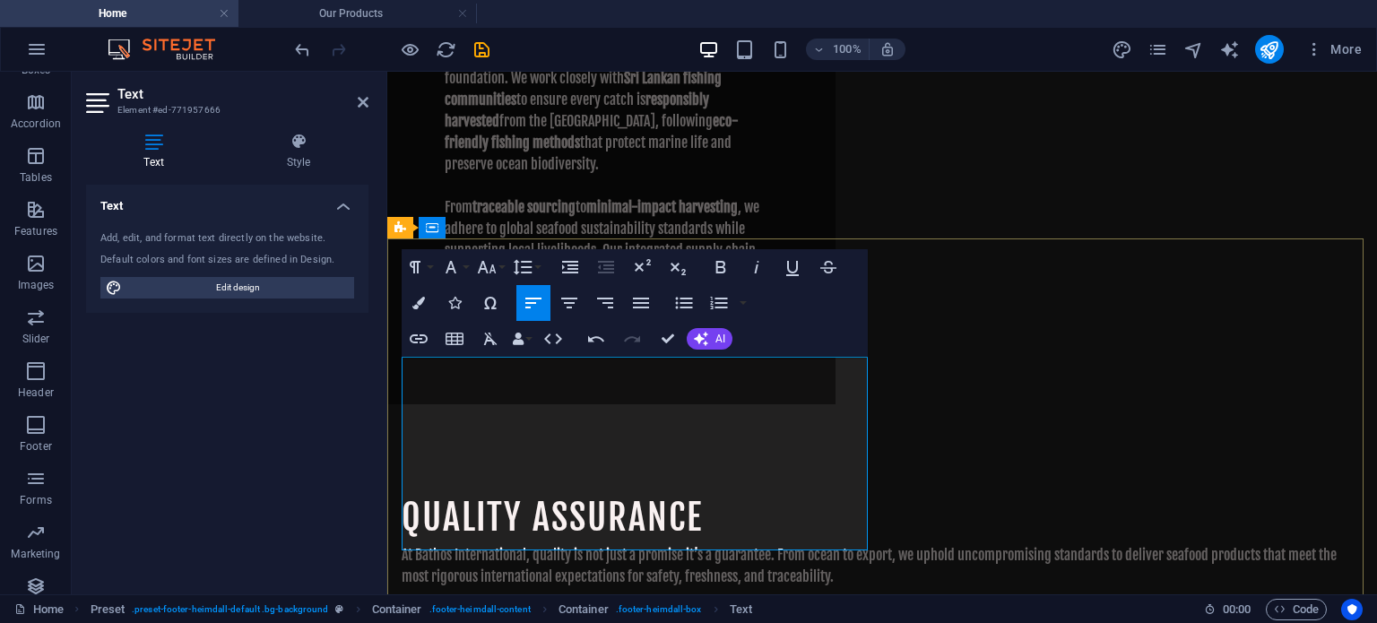
scroll to position [5628, 0]
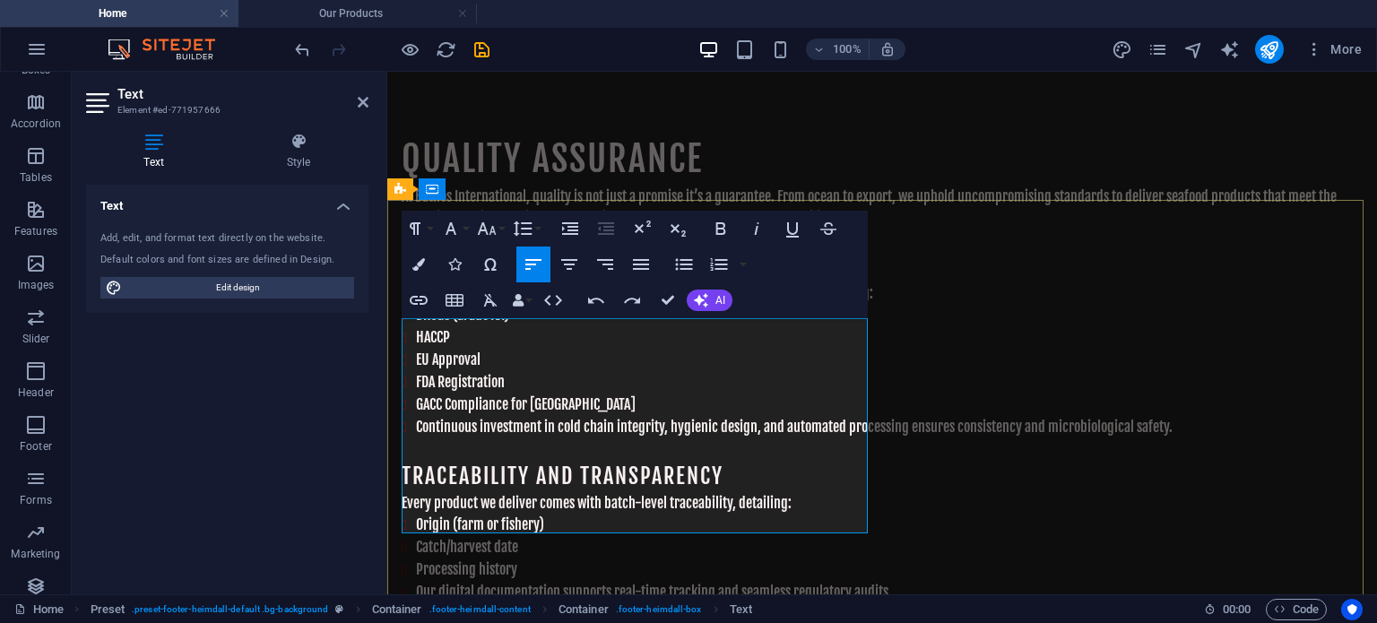
drag, startPoint x: 539, startPoint y: 415, endPoint x: 403, endPoint y: 422, distance: 135.6
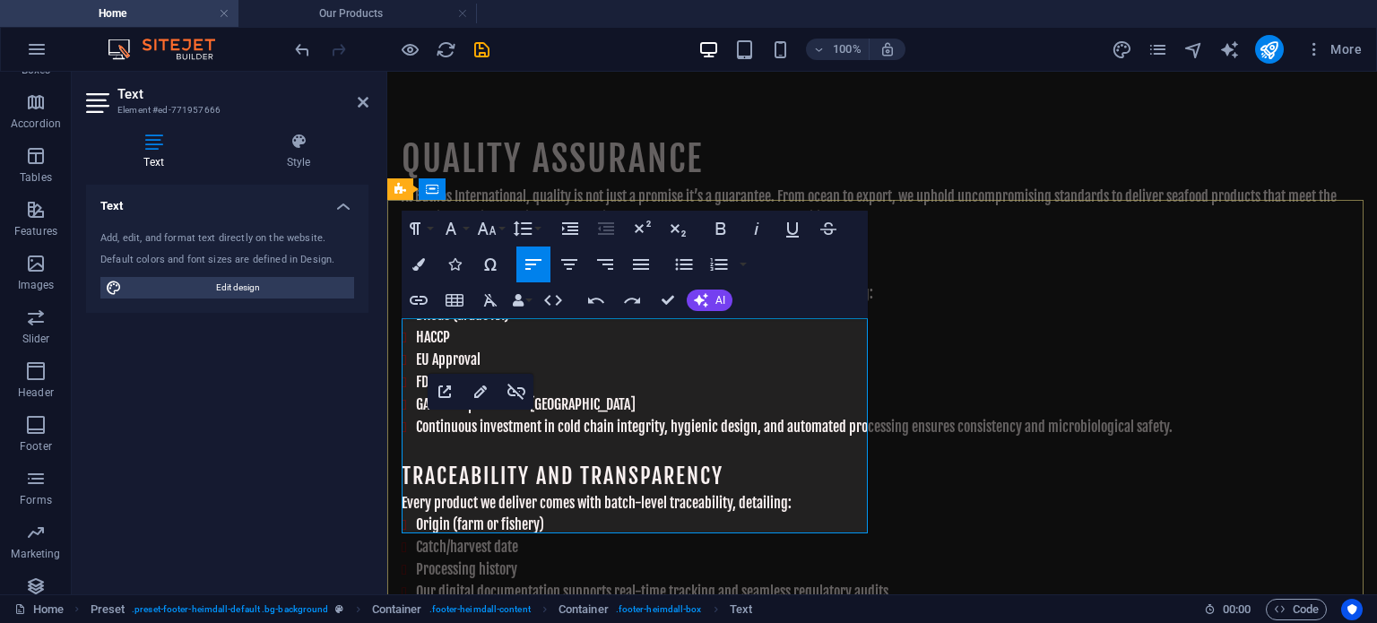
click at [359, 103] on icon at bounding box center [363, 102] width 11 height 14
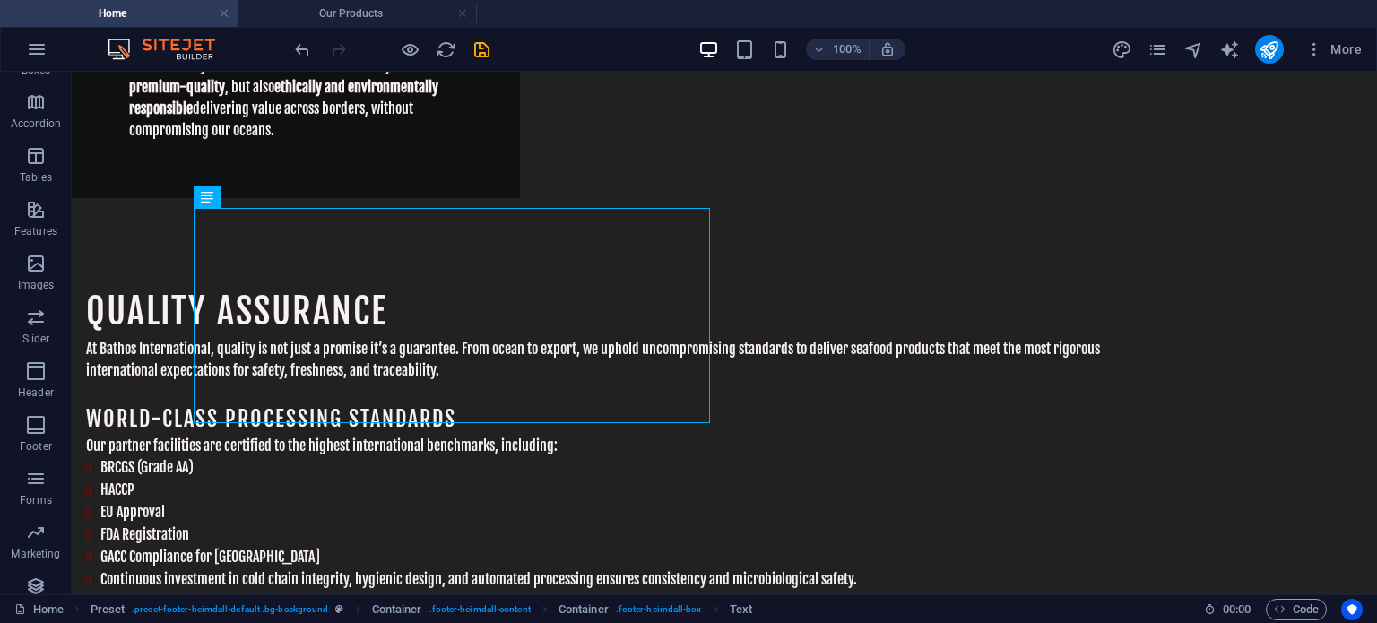
scroll to position [5465, 0]
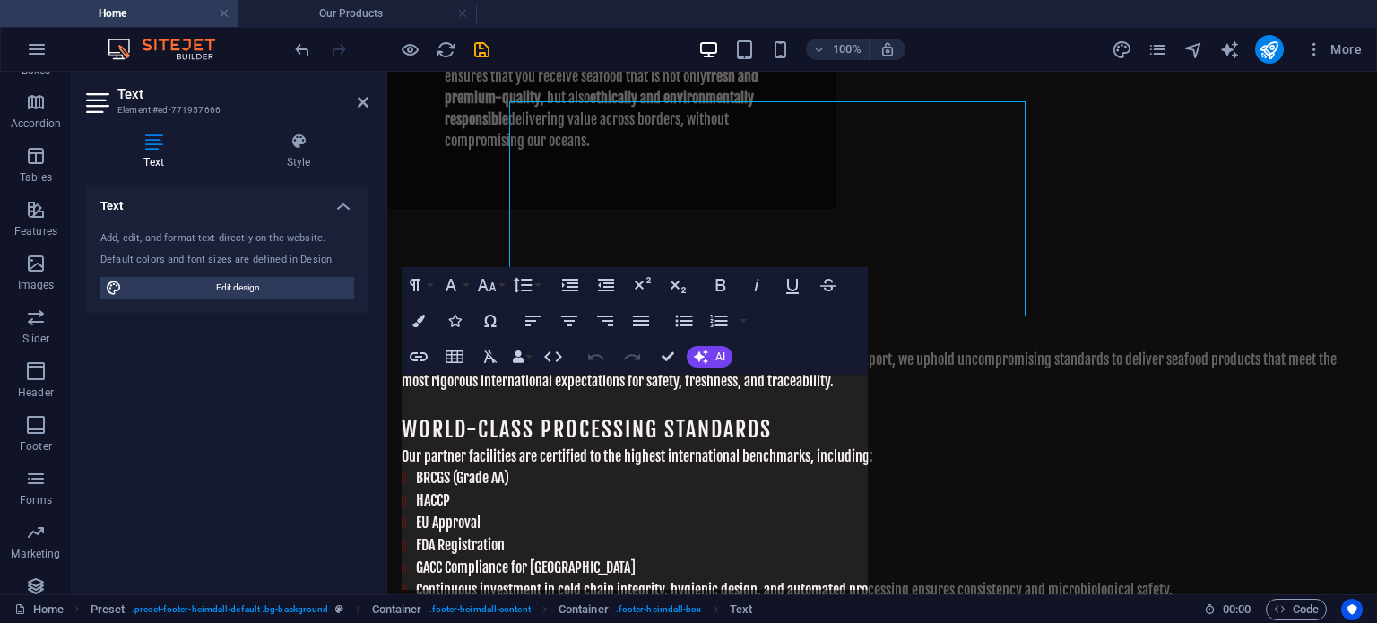
scroll to position [5573, 0]
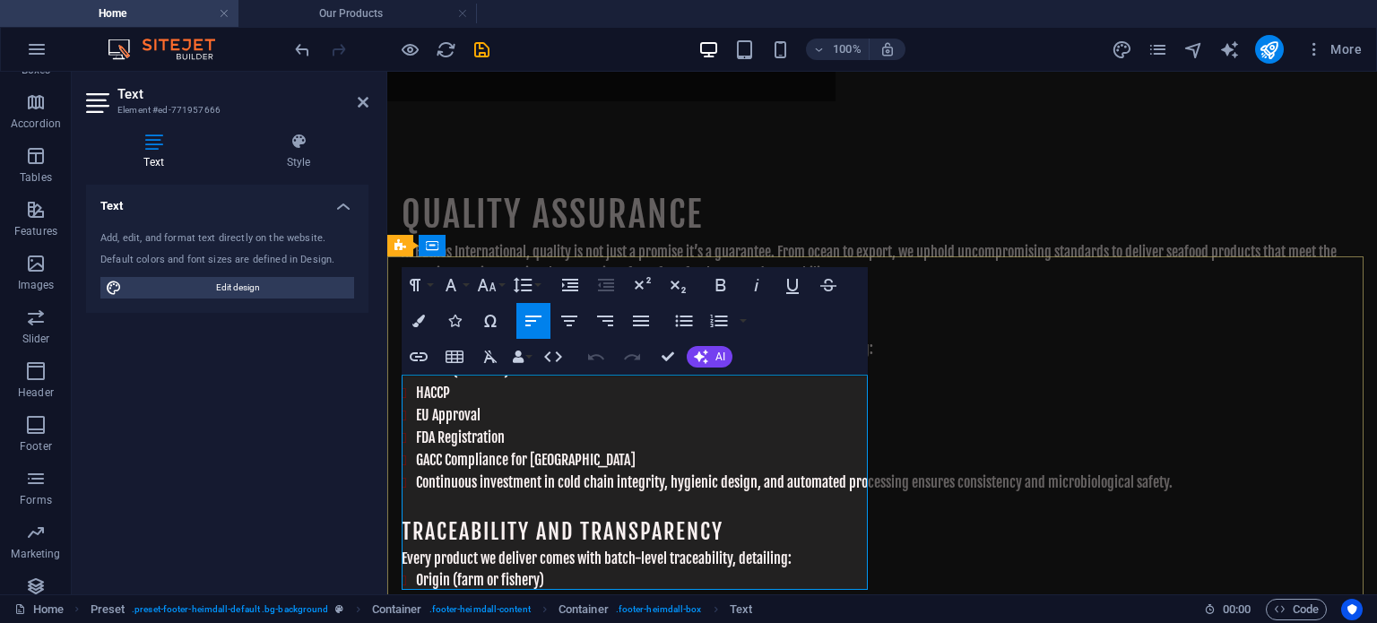
click at [359, 100] on icon at bounding box center [363, 102] width 11 height 14
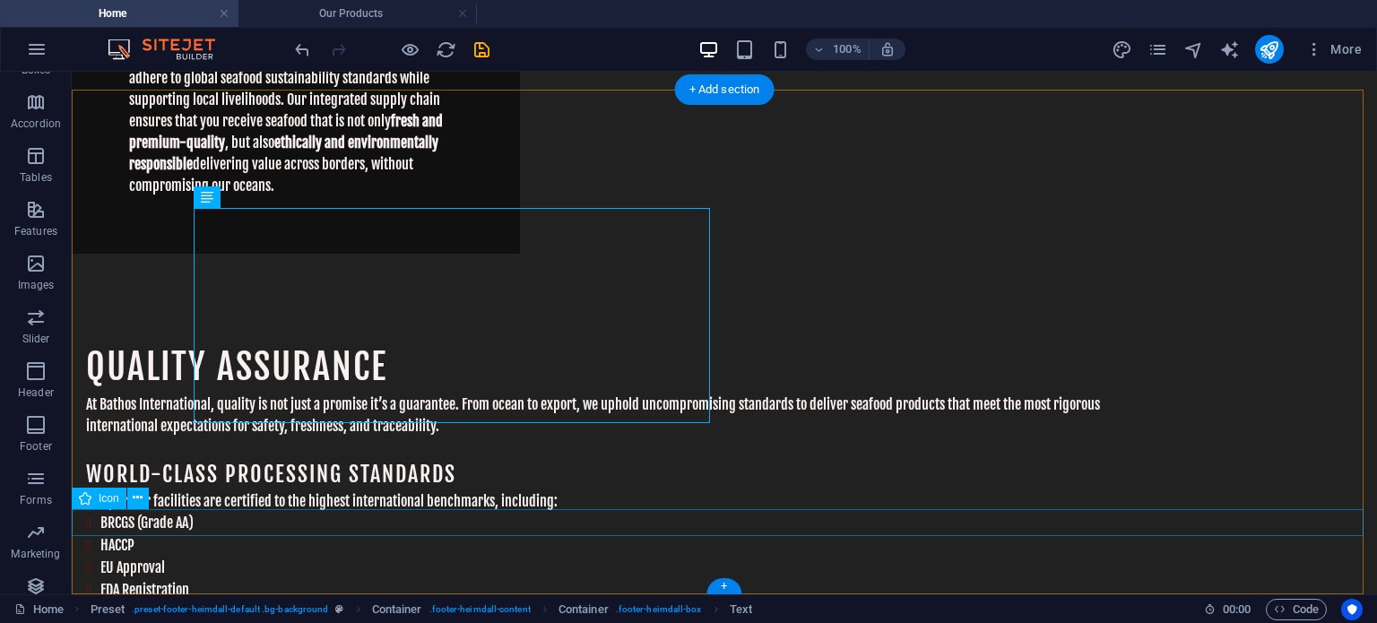
scroll to position [5465, 0]
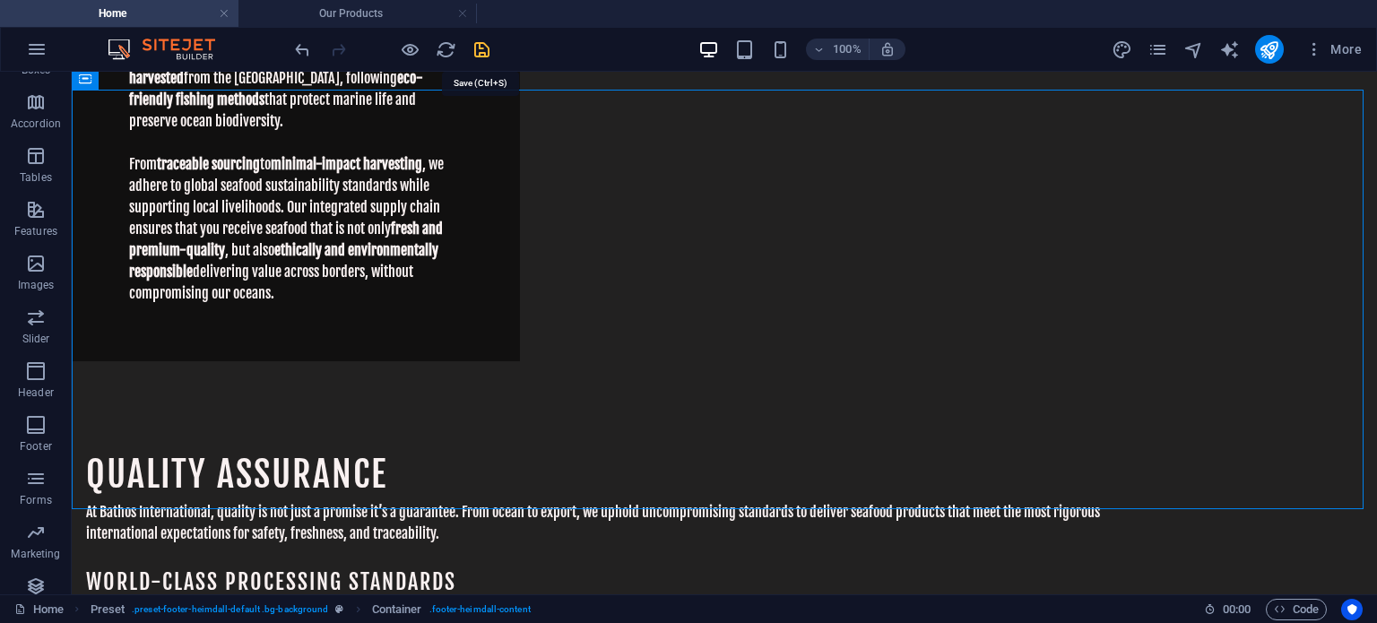
drag, startPoint x: 480, startPoint y: 46, endPoint x: 372, endPoint y: 404, distance: 374.4
click at [480, 46] on icon "save" at bounding box center [482, 49] width 21 height 21
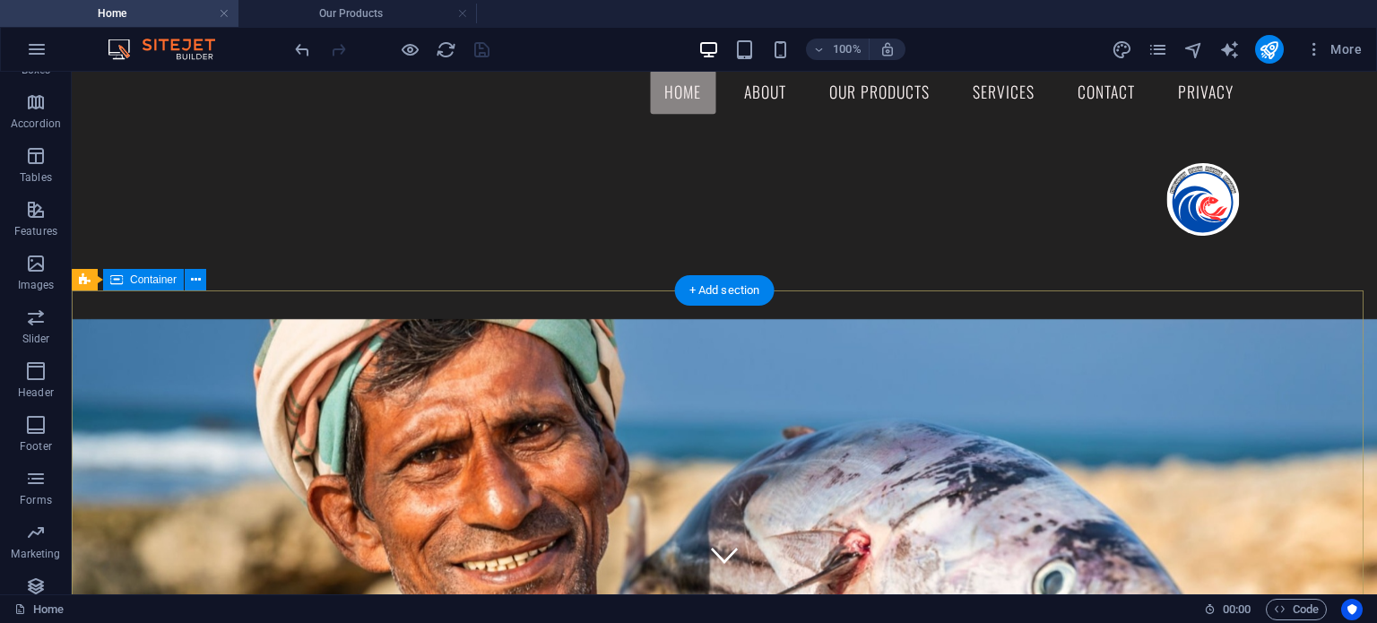
scroll to position [0, 0]
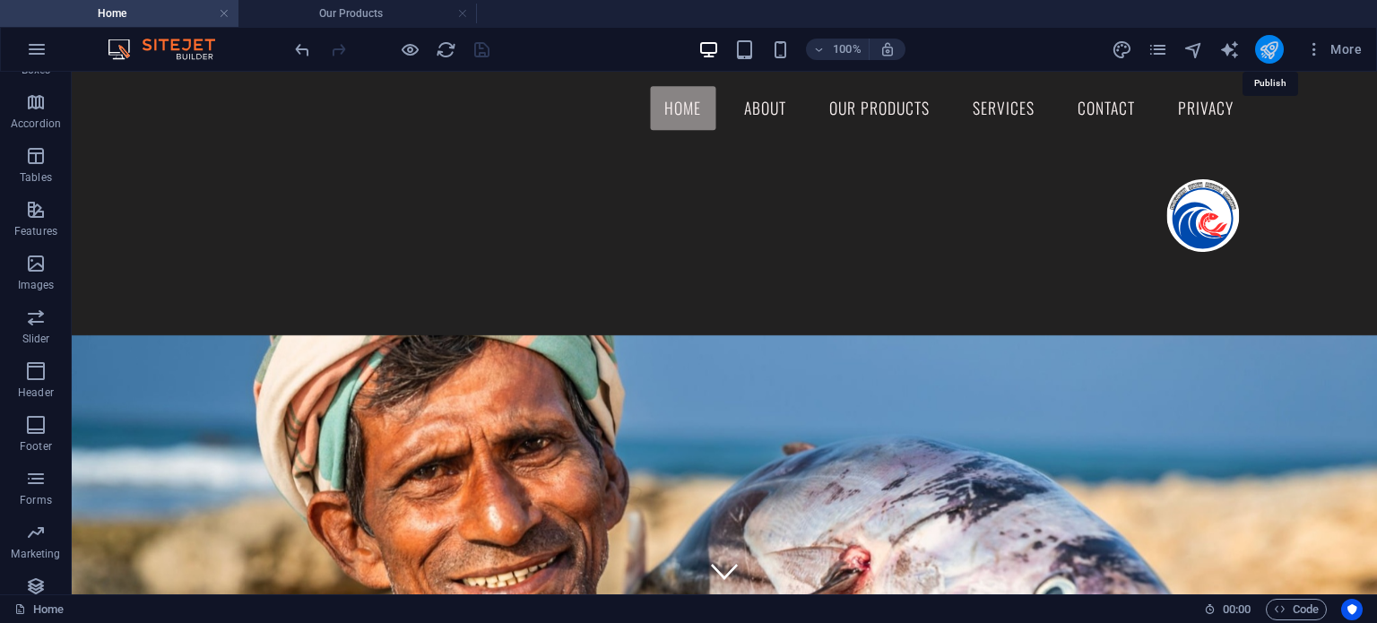
click at [1269, 46] on icon "publish" at bounding box center [1269, 49] width 21 height 21
